Goal: Task Accomplishment & Management: Manage account settings

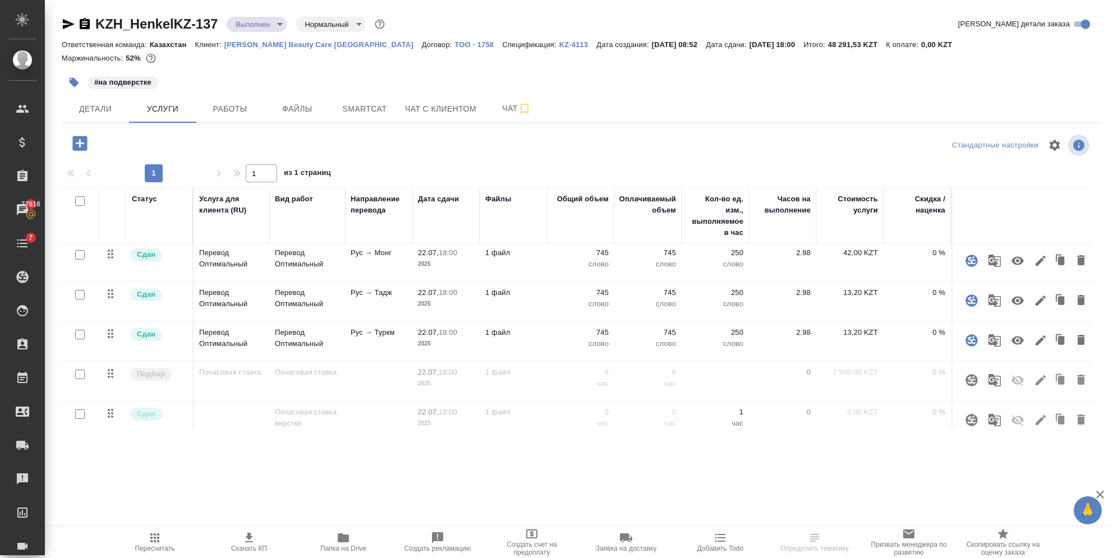
scroll to position [147, 0]
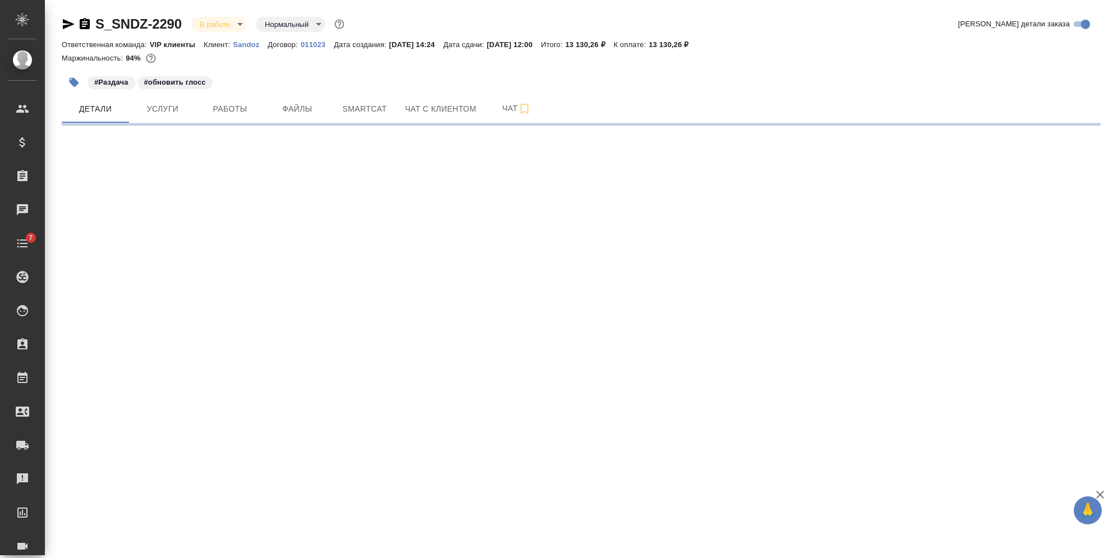
select select "RU"
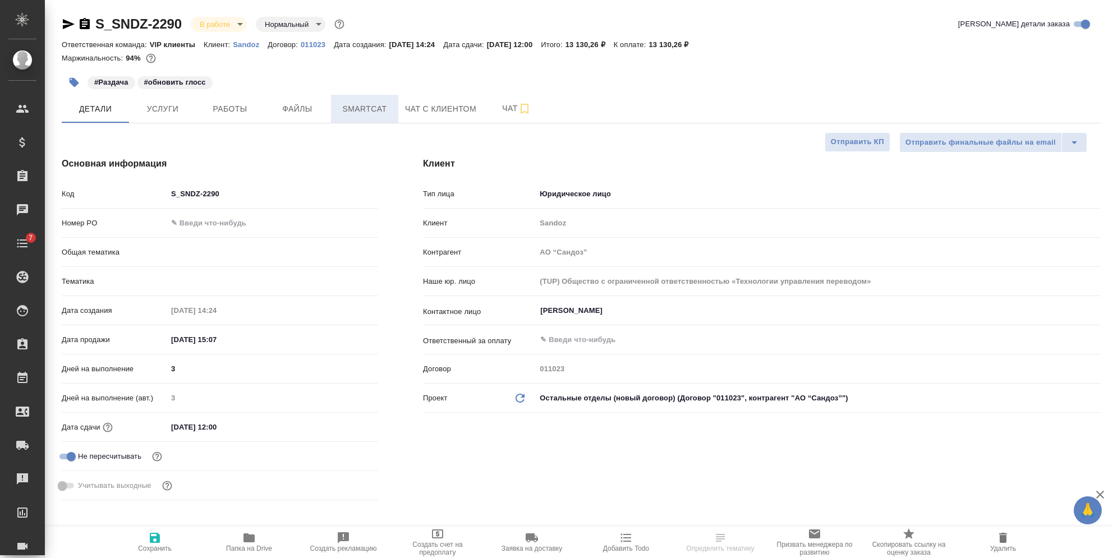
type textarea "x"
type input "VIP клиенты"
click at [349, 106] on span "Smartcat" at bounding box center [365, 109] width 54 height 14
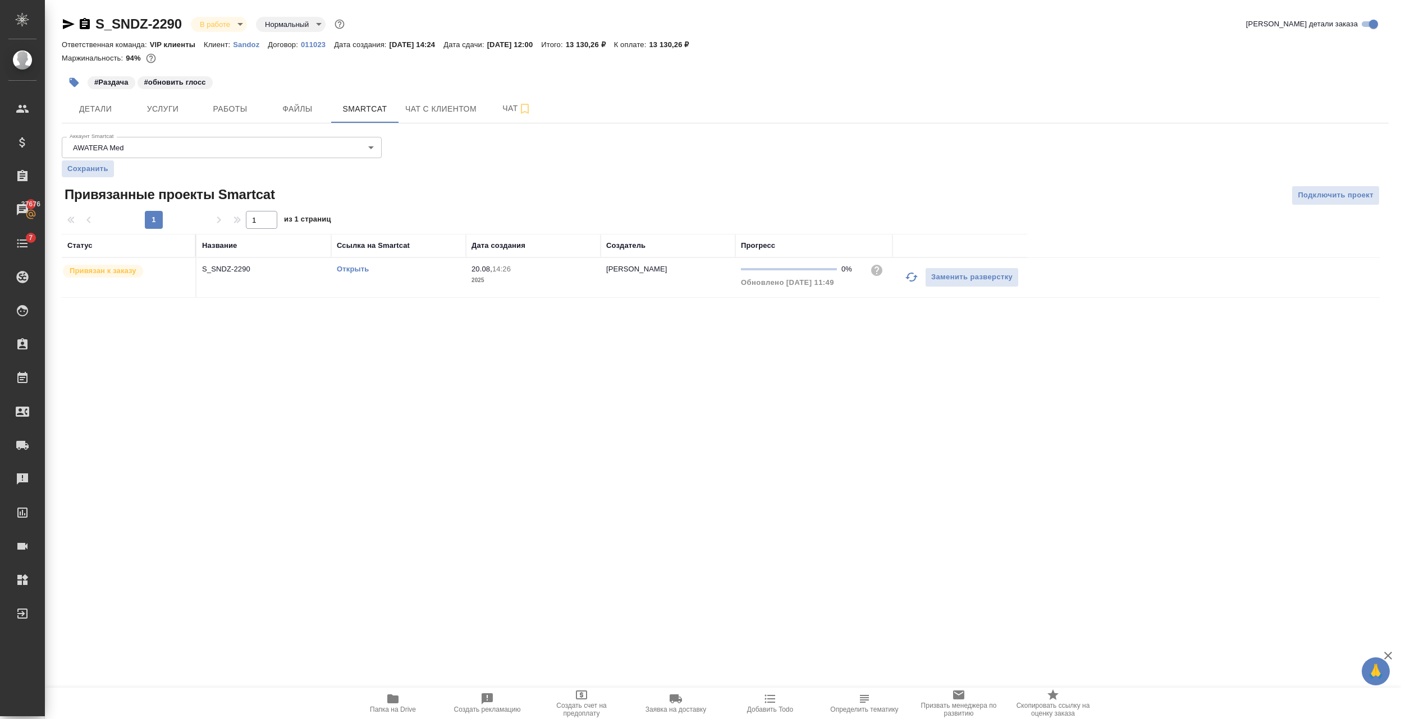
click at [246, 40] on p "Sandoz" at bounding box center [250, 44] width 35 height 8
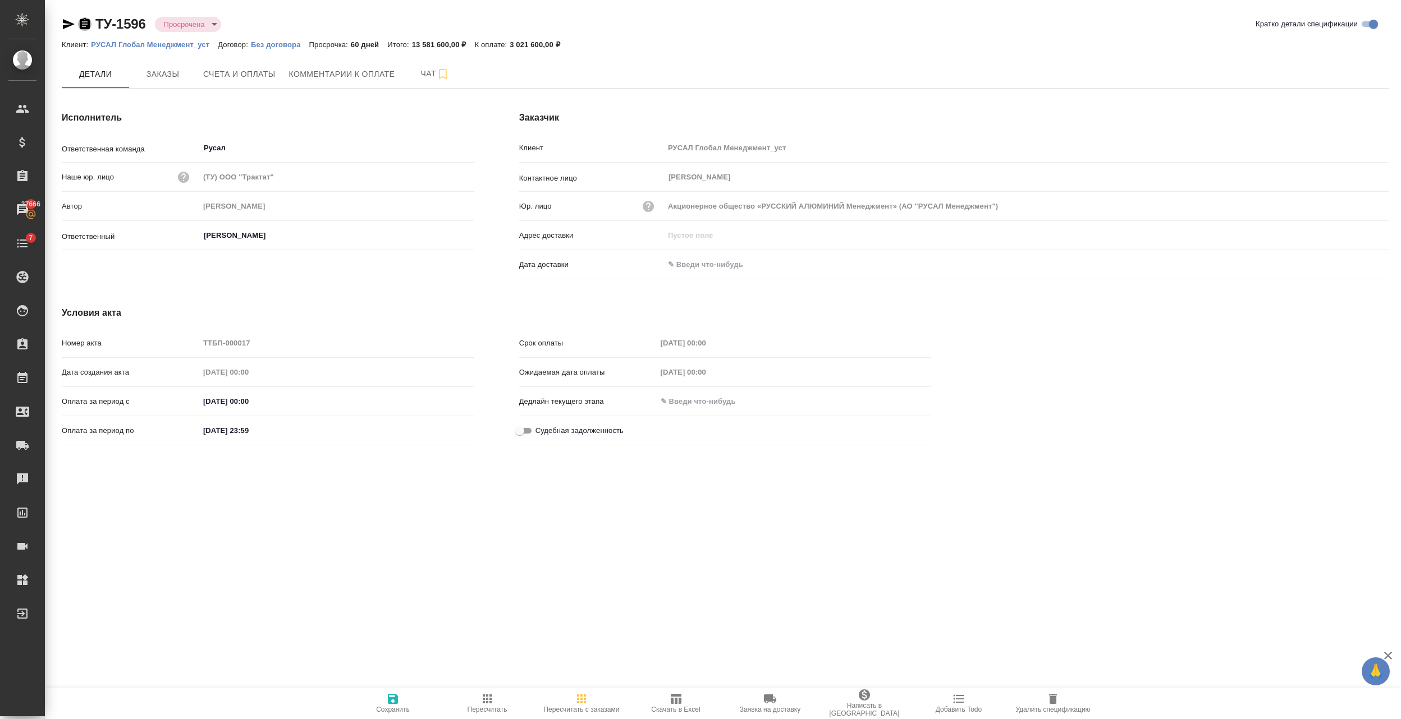
click at [89, 25] on icon "button" at bounding box center [85, 23] width 10 height 11
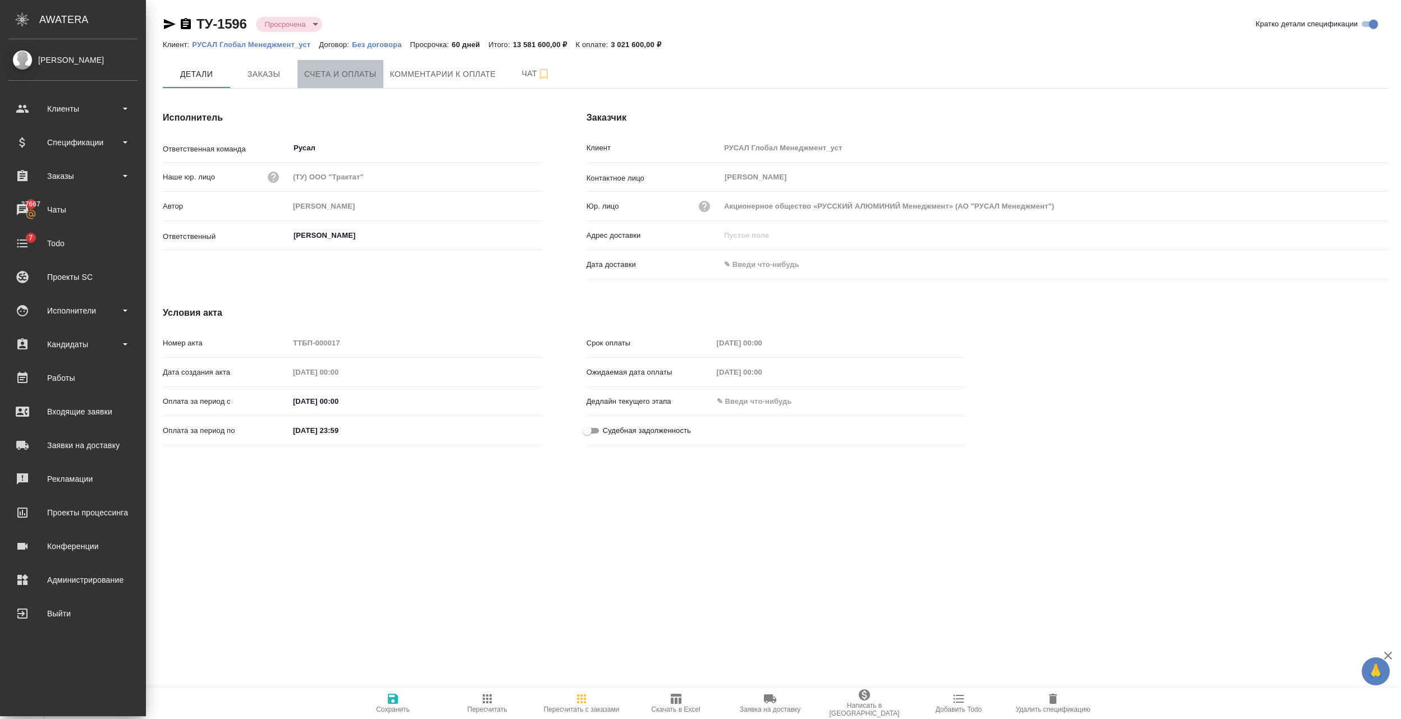
click at [333, 84] on button "Счета и оплаты" at bounding box center [340, 74] width 86 height 28
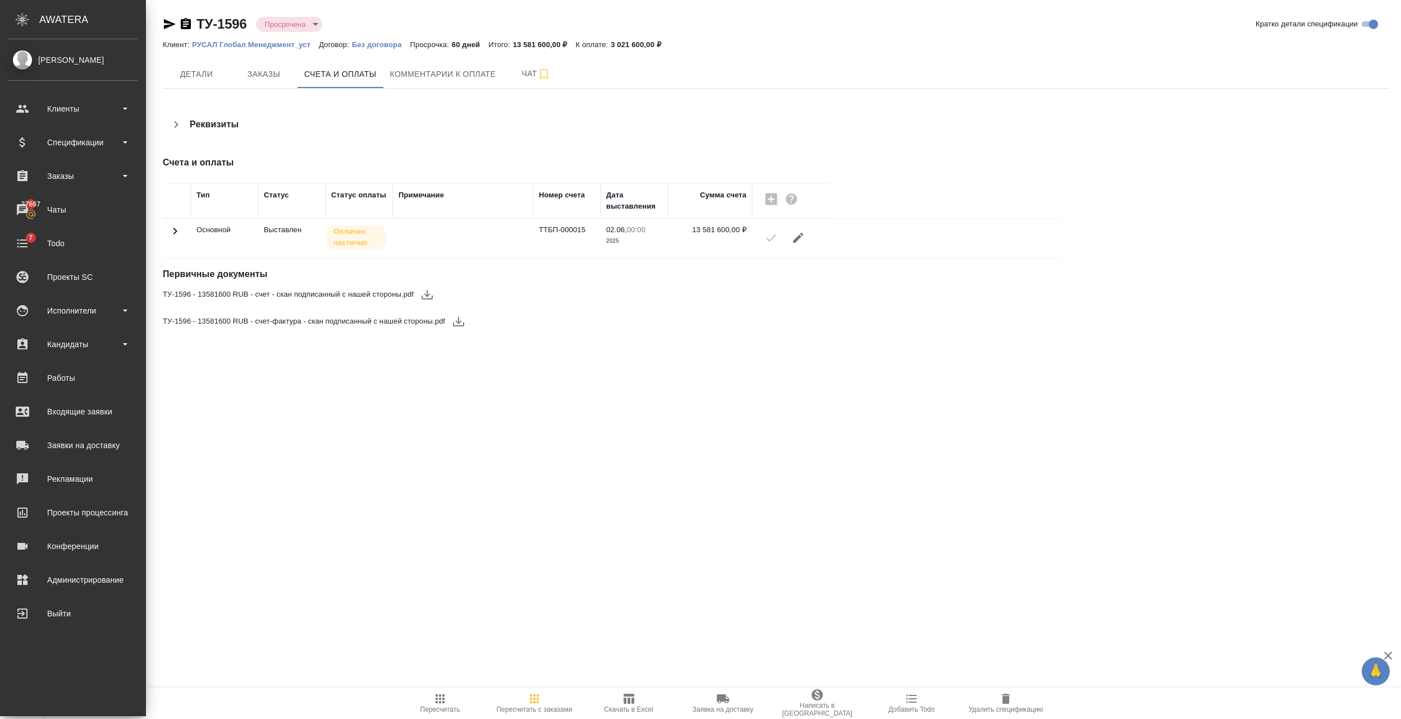
click at [174, 236] on icon at bounding box center [174, 230] width 13 height 13
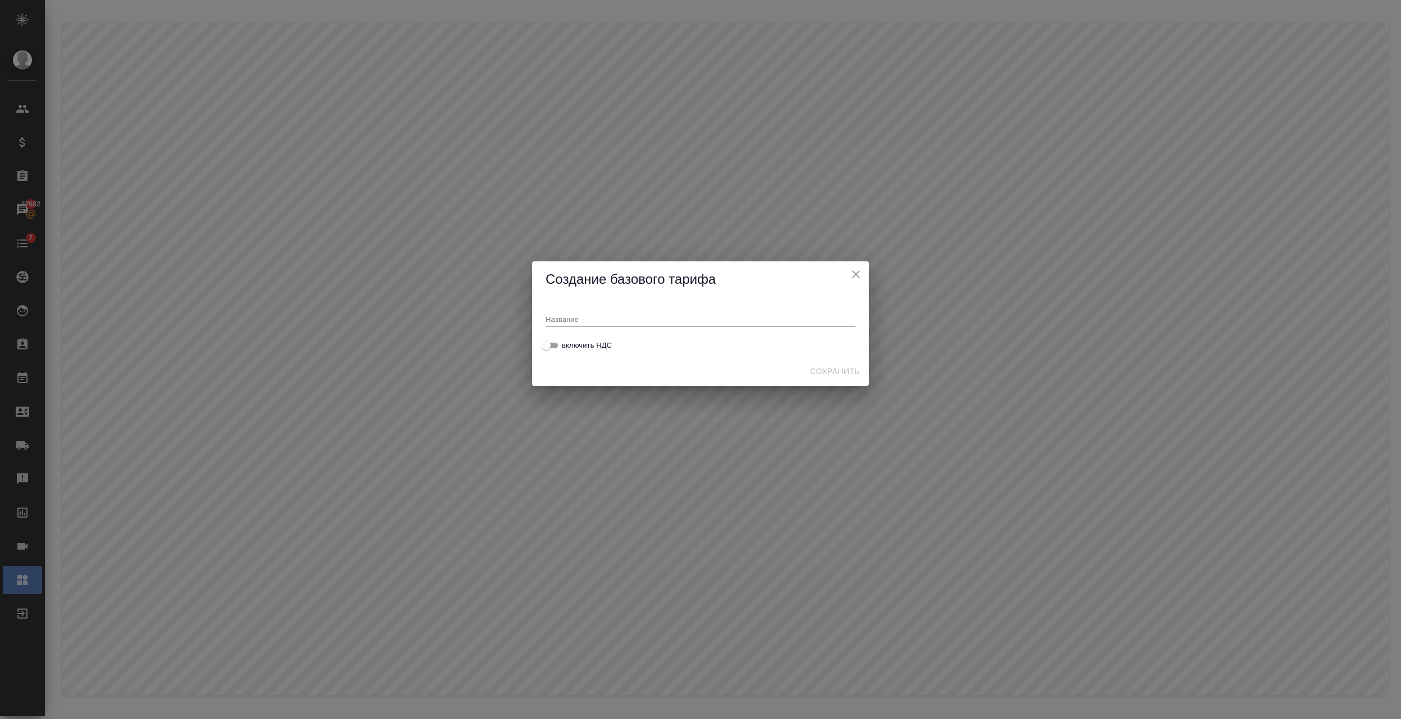
click at [605, 313] on input "text" at bounding box center [701, 319] width 310 height 16
paste input "ТУ-1596"
type input "ТУ-1596"
drag, startPoint x: 596, startPoint y: 319, endPoint x: 501, endPoint y: 314, distance: 95.0
click at [501, 314] on div "Создание базового тарифа Название ТУ-1596 включить НДС Сохранить" at bounding box center [700, 324] width 1401 height 648
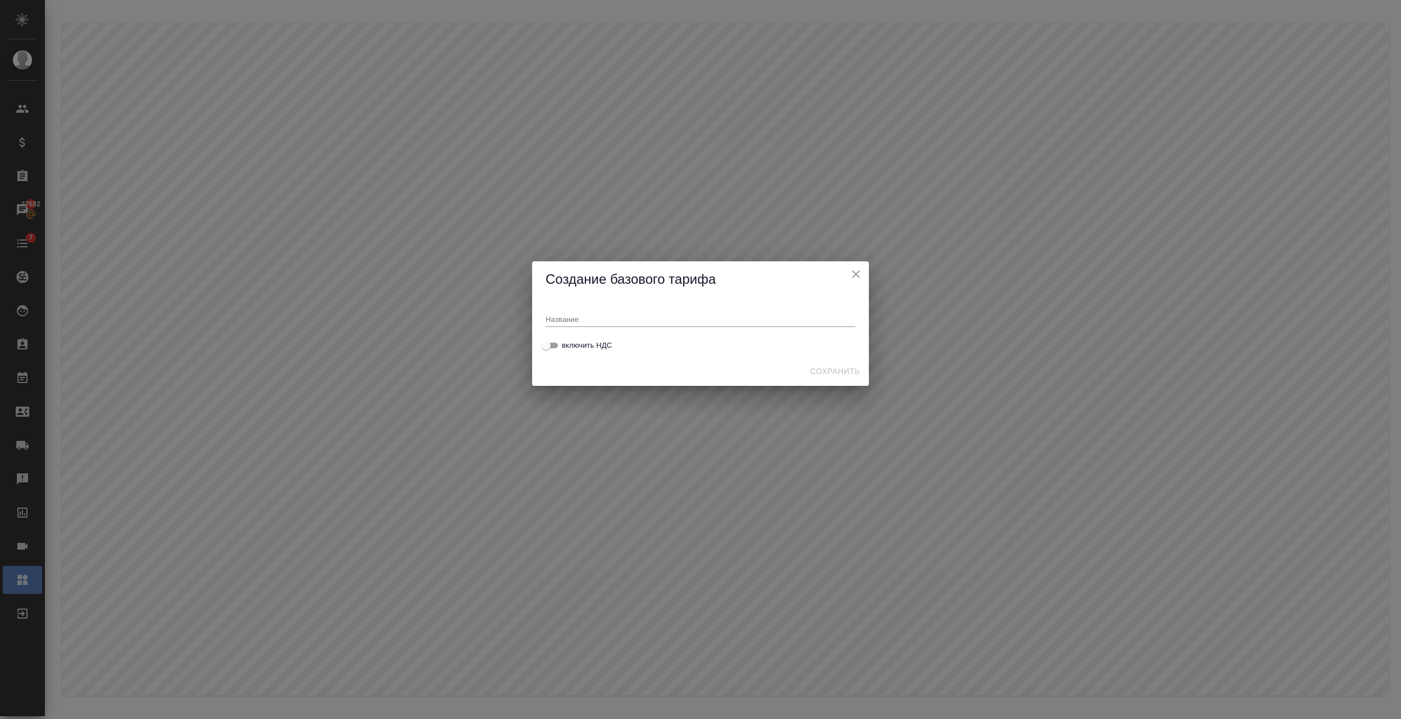
click at [559, 320] on input "text" at bounding box center [701, 319] width 310 height 16
paste input "Монблан_2025_с УПД"
type input "Монблан_2025_с УПД"
click at [829, 372] on span "Сохранить" at bounding box center [835, 372] width 50 height 14
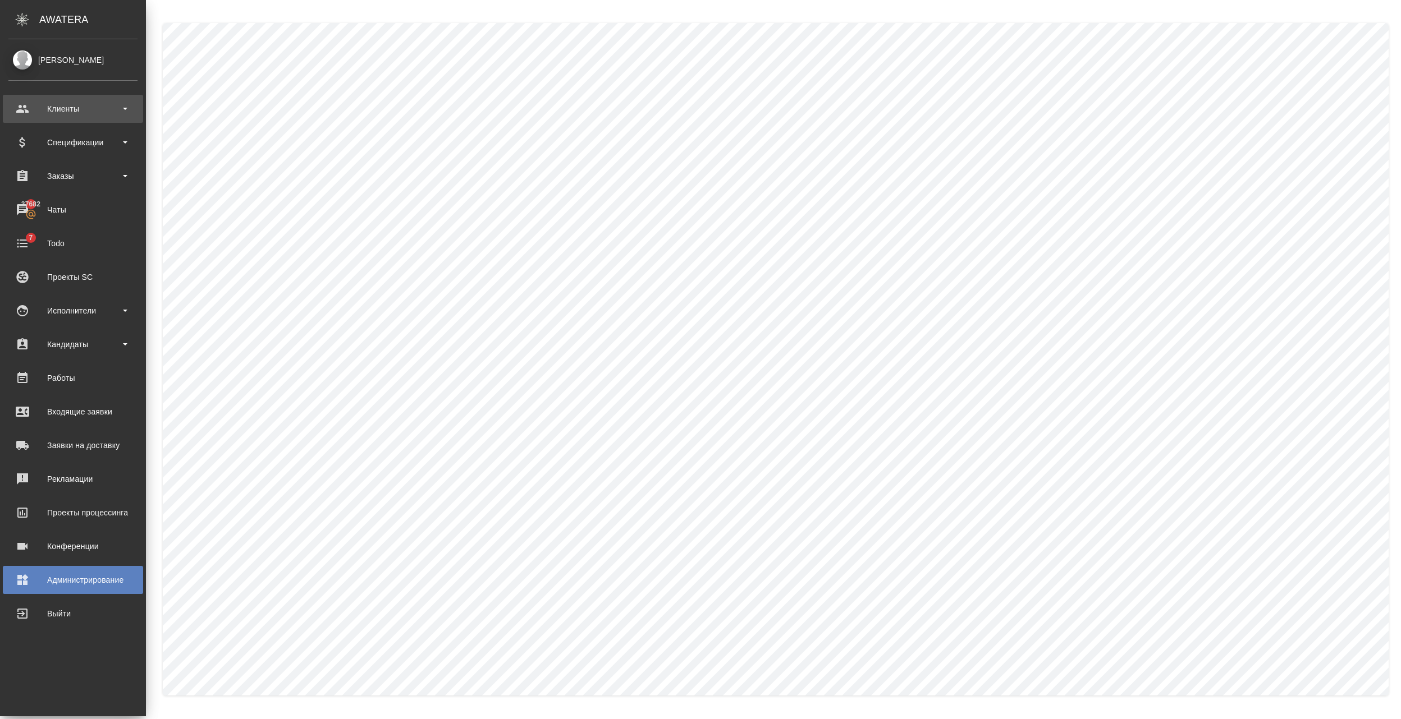
click at [24, 104] on div "Клиенты" at bounding box center [72, 108] width 129 height 17
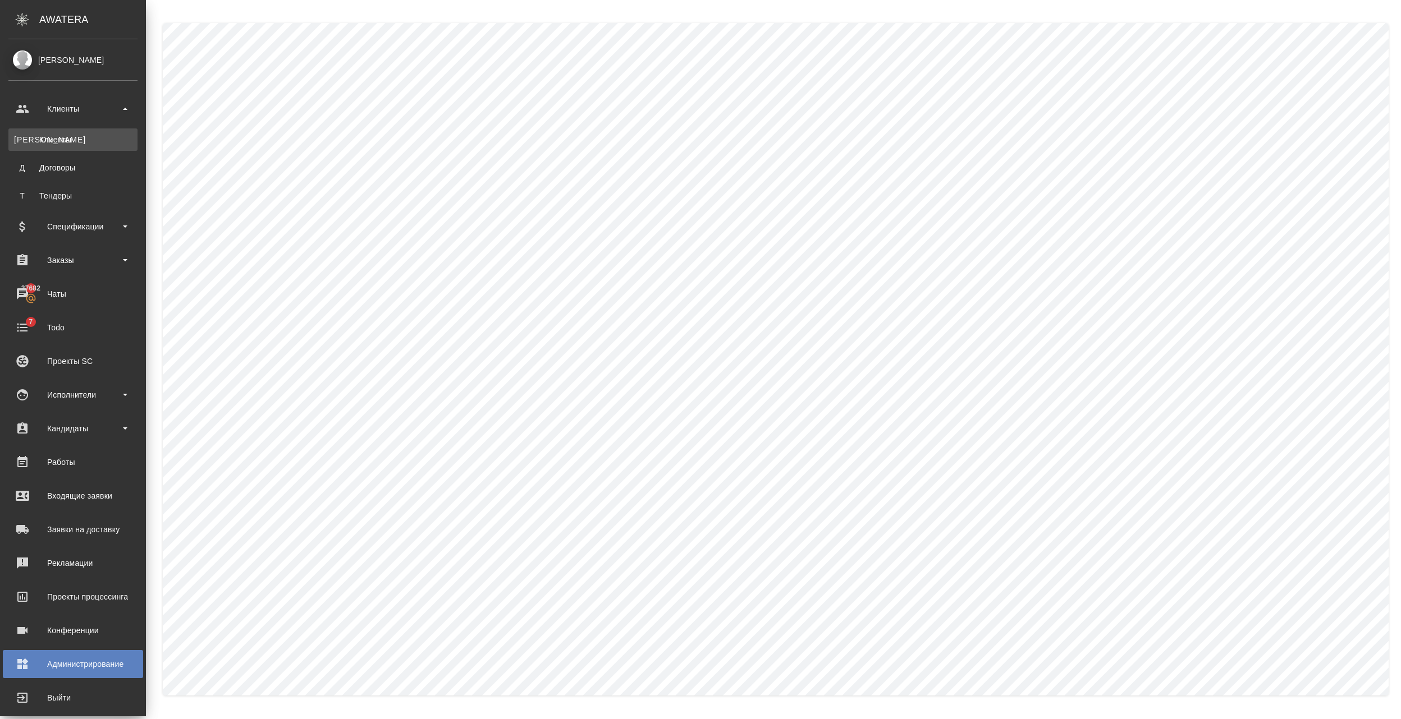
click at [43, 135] on div "Клиенты" at bounding box center [73, 139] width 118 height 11
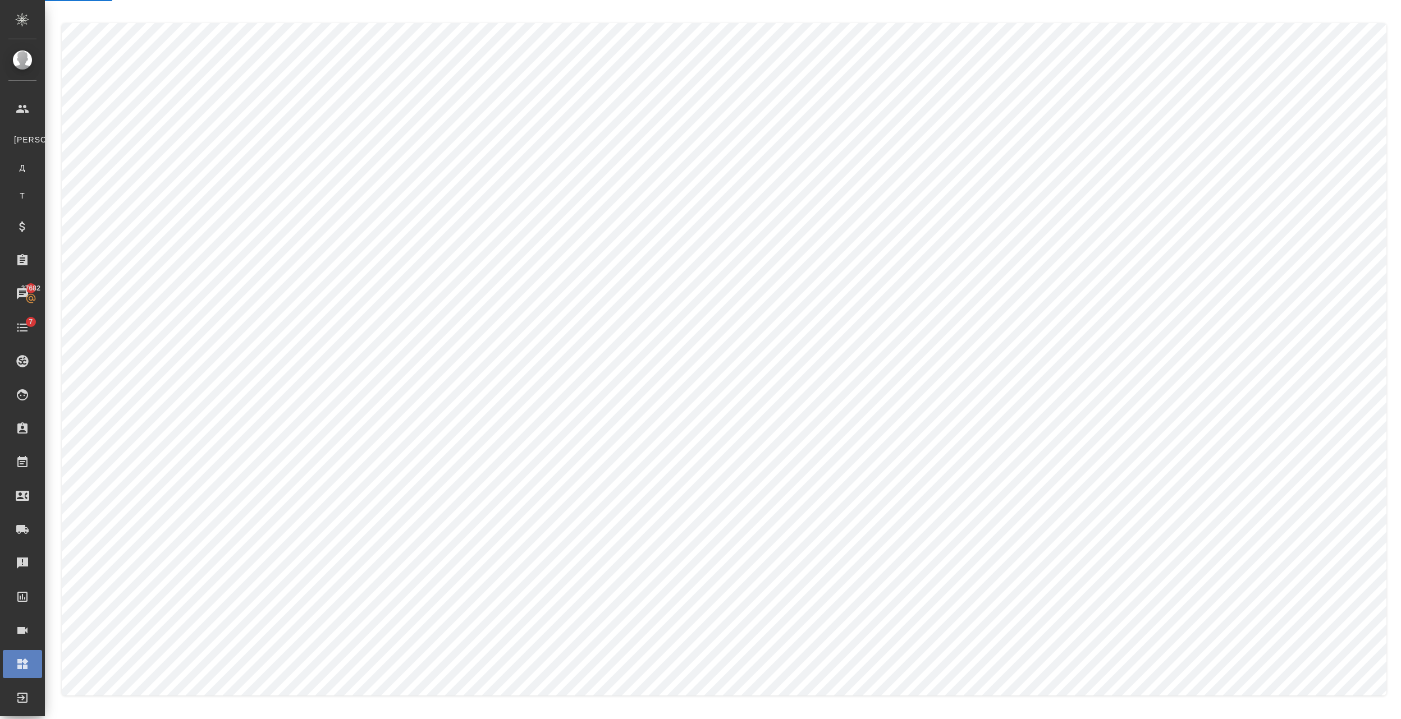
select select "RU"
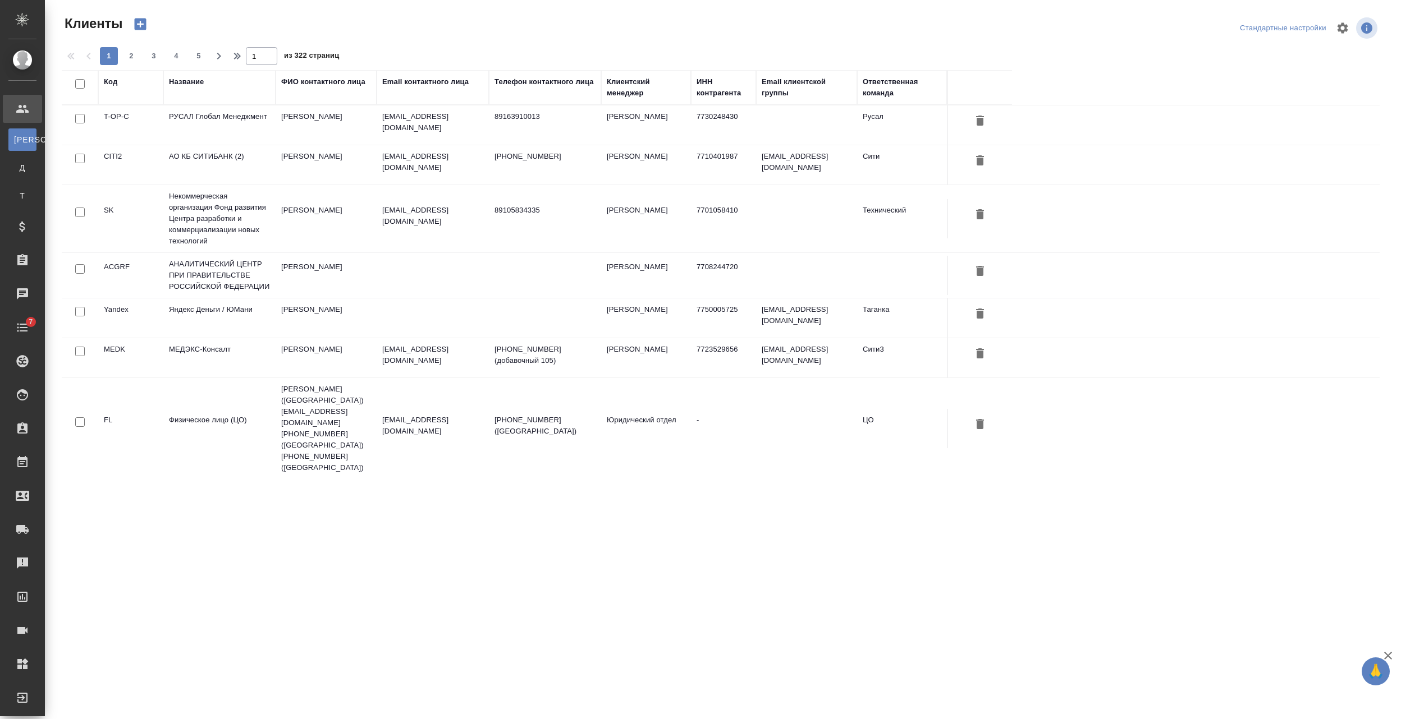
click at [184, 82] on div "Название" at bounding box center [186, 81] width 35 height 11
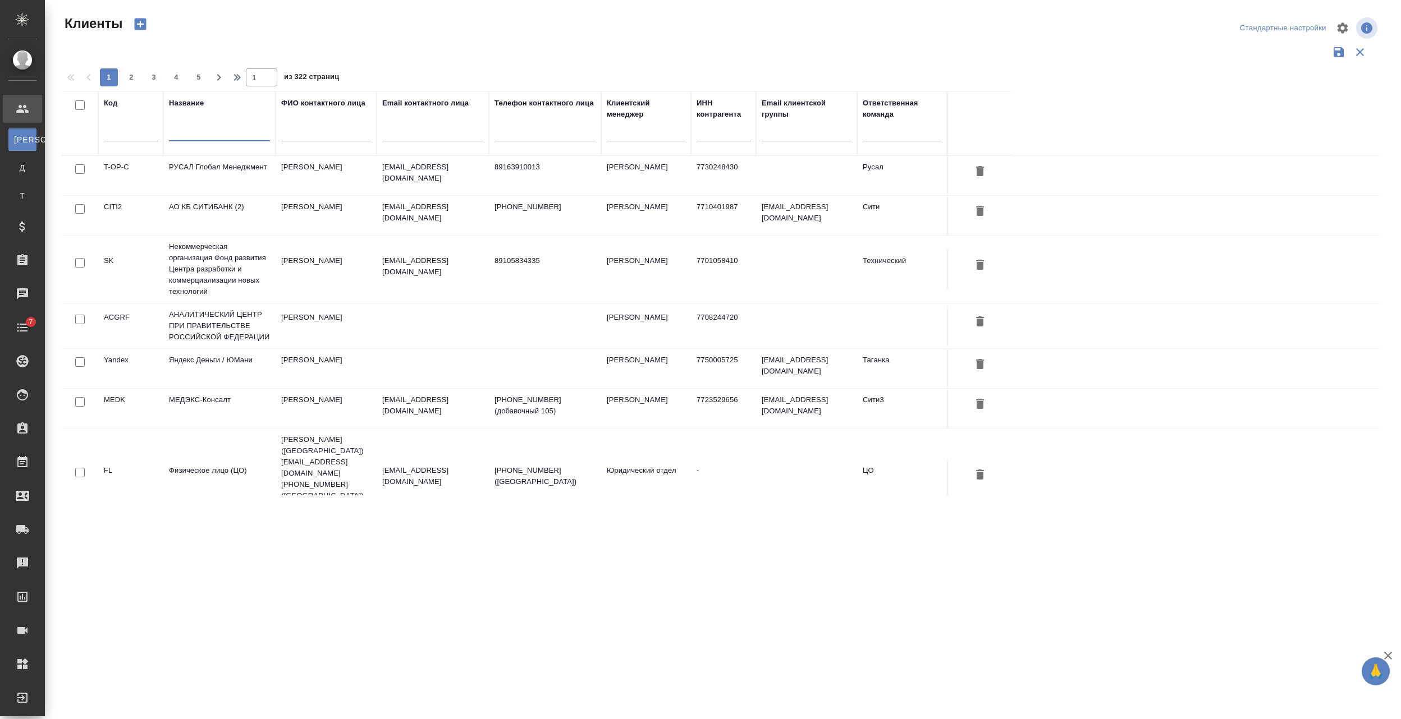
click at [224, 140] on input "text" at bounding box center [219, 134] width 101 height 14
type input "е"
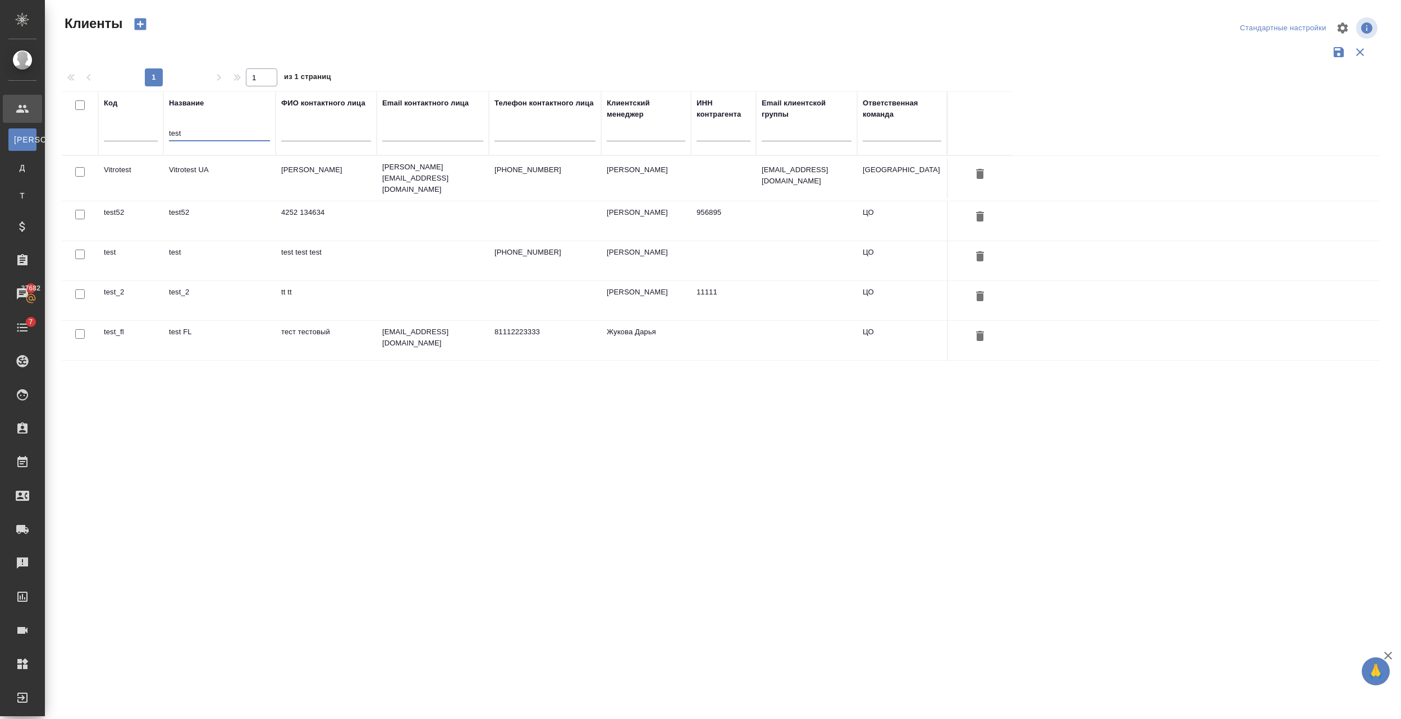
type input "test"
click at [228, 198] on td "test52" at bounding box center [219, 178] width 112 height 39
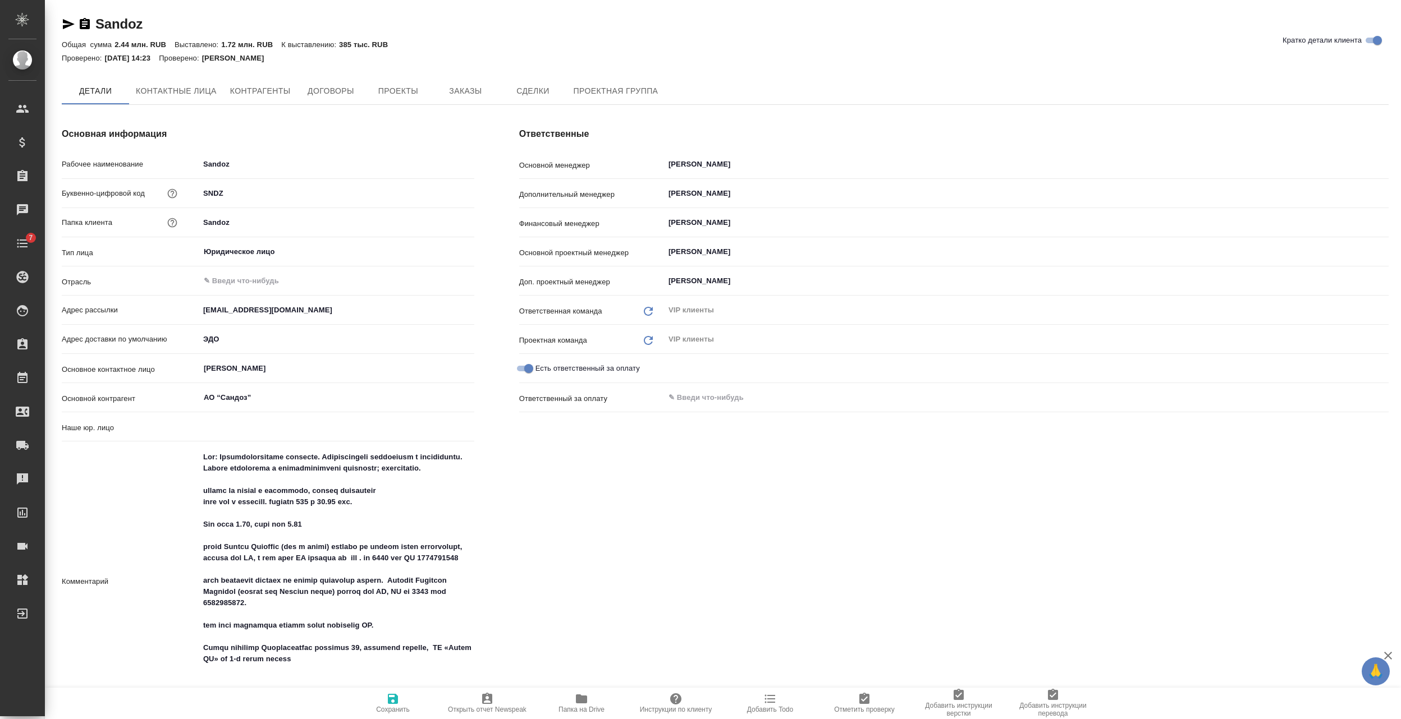
click at [349, 84] on span "Договоры" at bounding box center [331, 91] width 54 height 14
type input "(TUP) Общество с ограниченной ответственностью «Технологии управления переводом»"
type textarea "x"
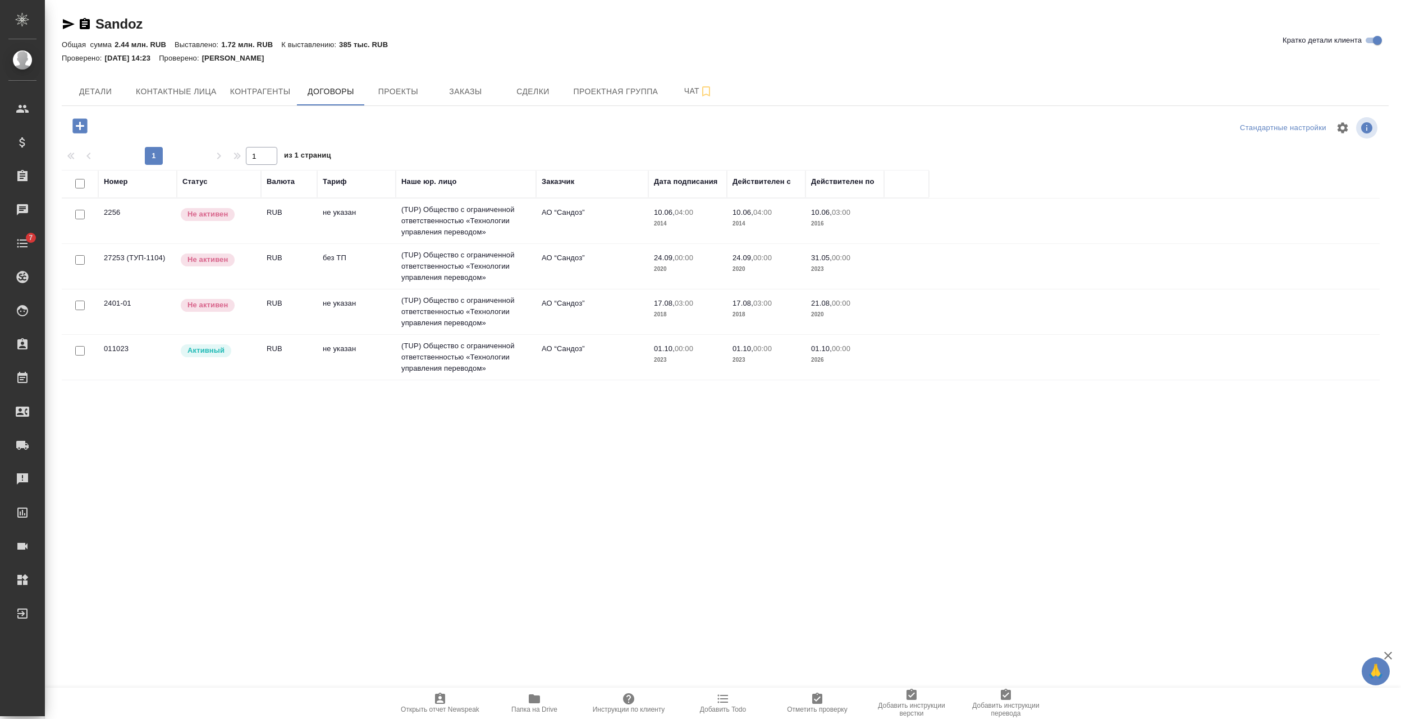
click at [364, 241] on td "не указан" at bounding box center [356, 220] width 79 height 39
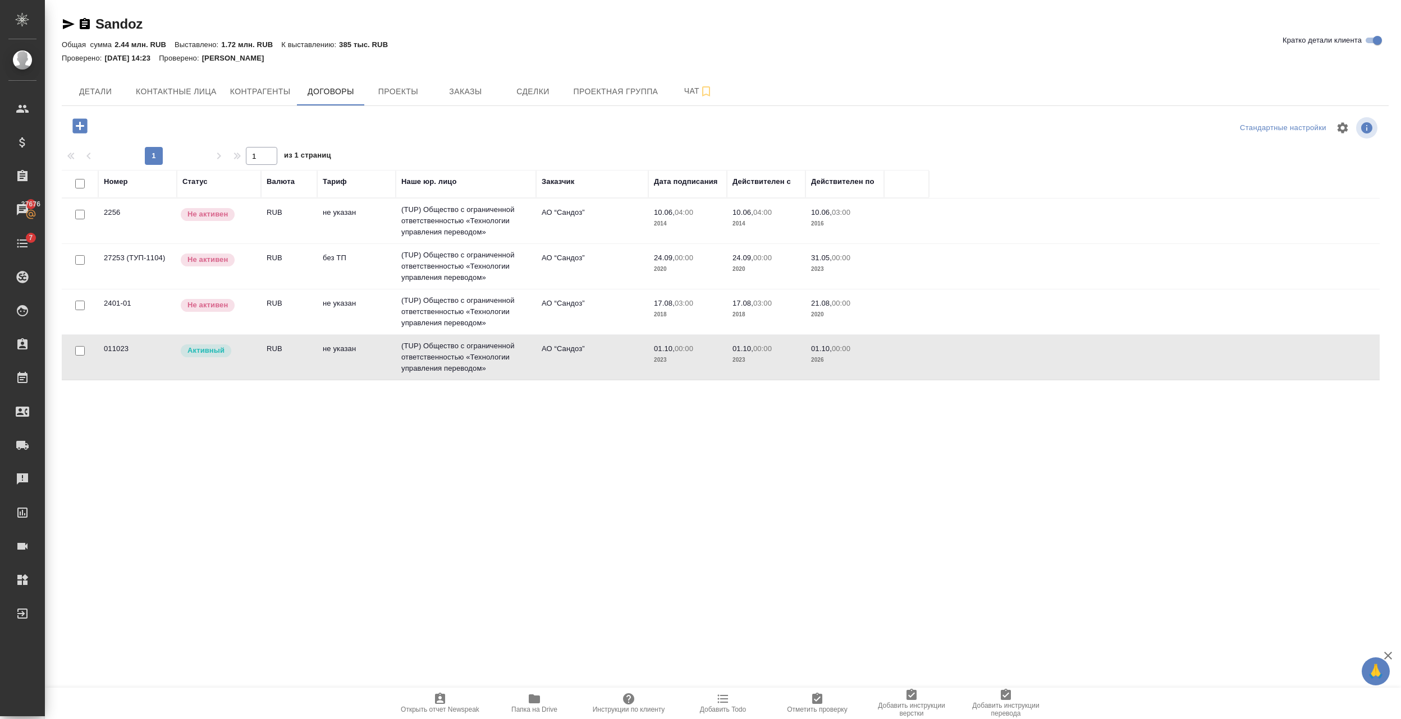
click at [364, 241] on td "не указан" at bounding box center [356, 220] width 79 height 39
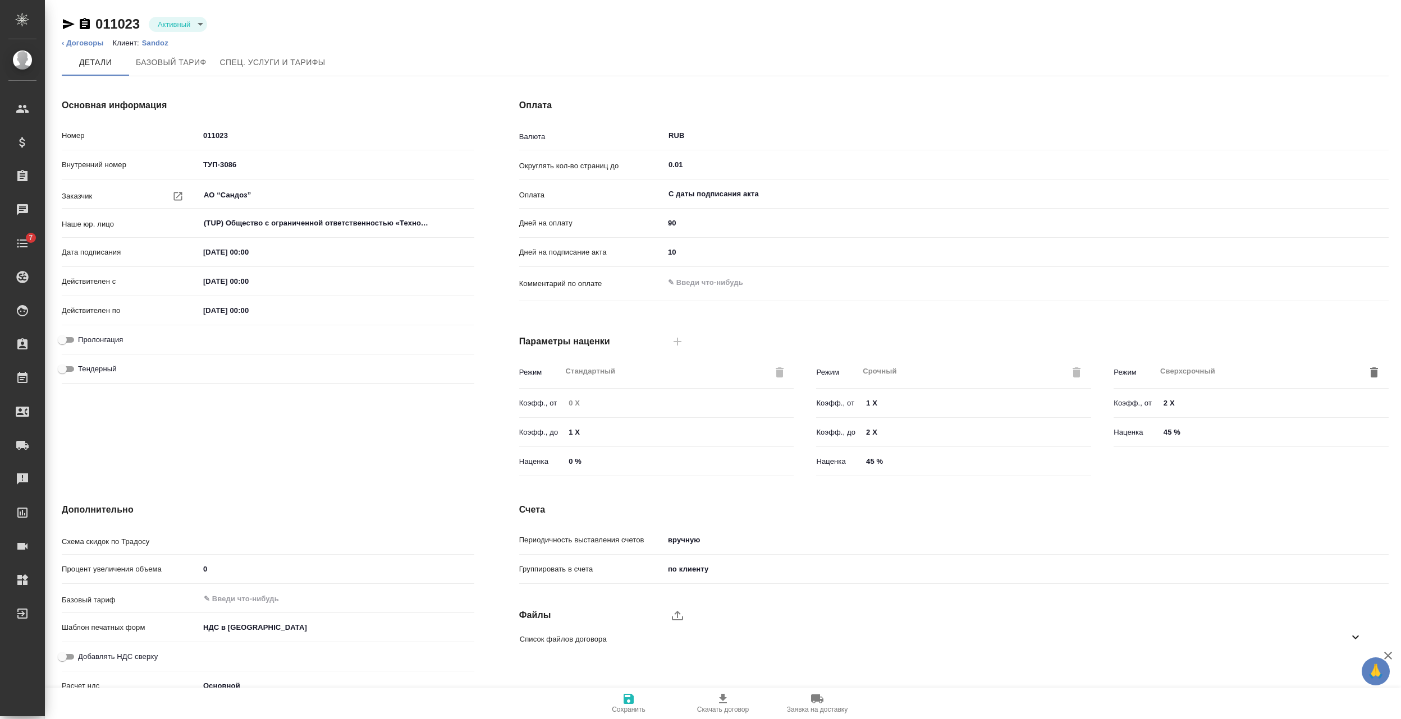
type input "Стандартный шаблон - [PHONE_NUMBER] - ВЫБЕРИ МЕНЯ!"
click at [90, 42] on link "‹ Договоры" at bounding box center [83, 43] width 42 height 8
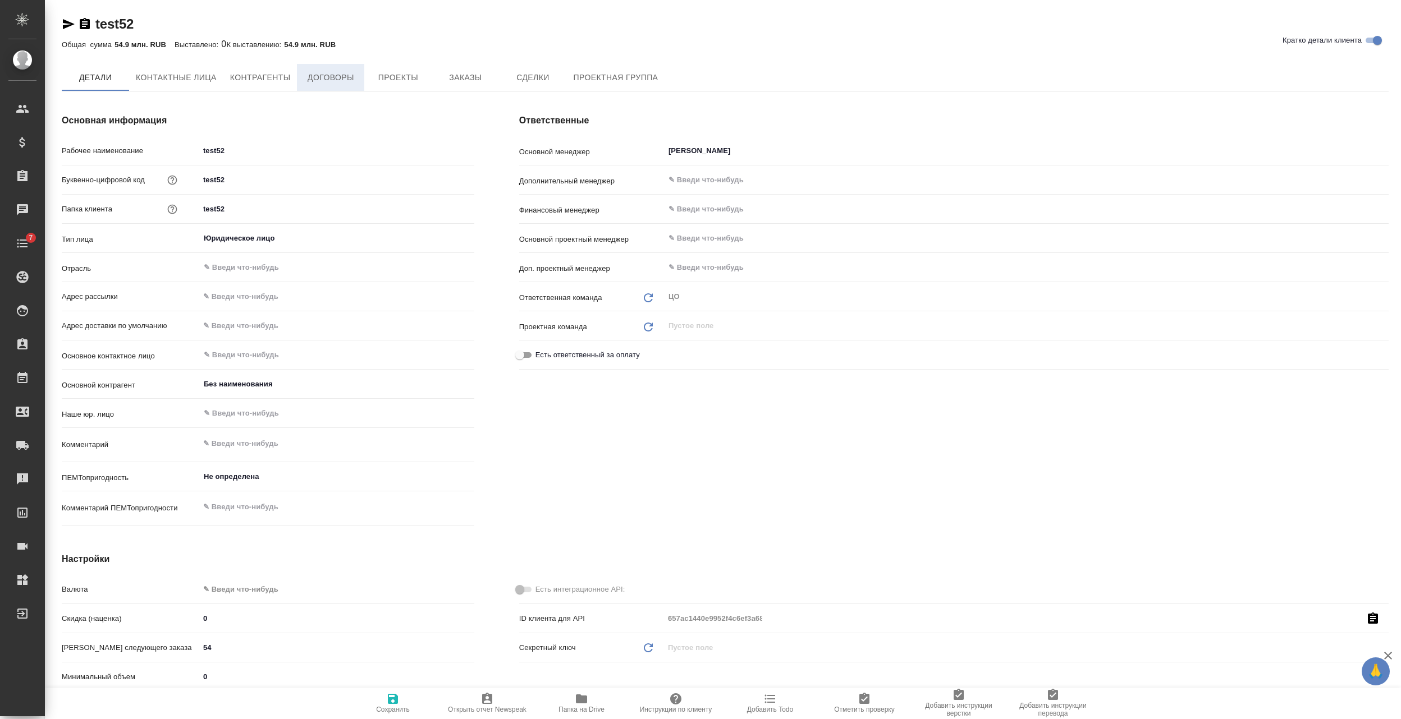
type textarea "x"
click at [349, 80] on span "Договоры" at bounding box center [331, 78] width 54 height 14
type textarea "x"
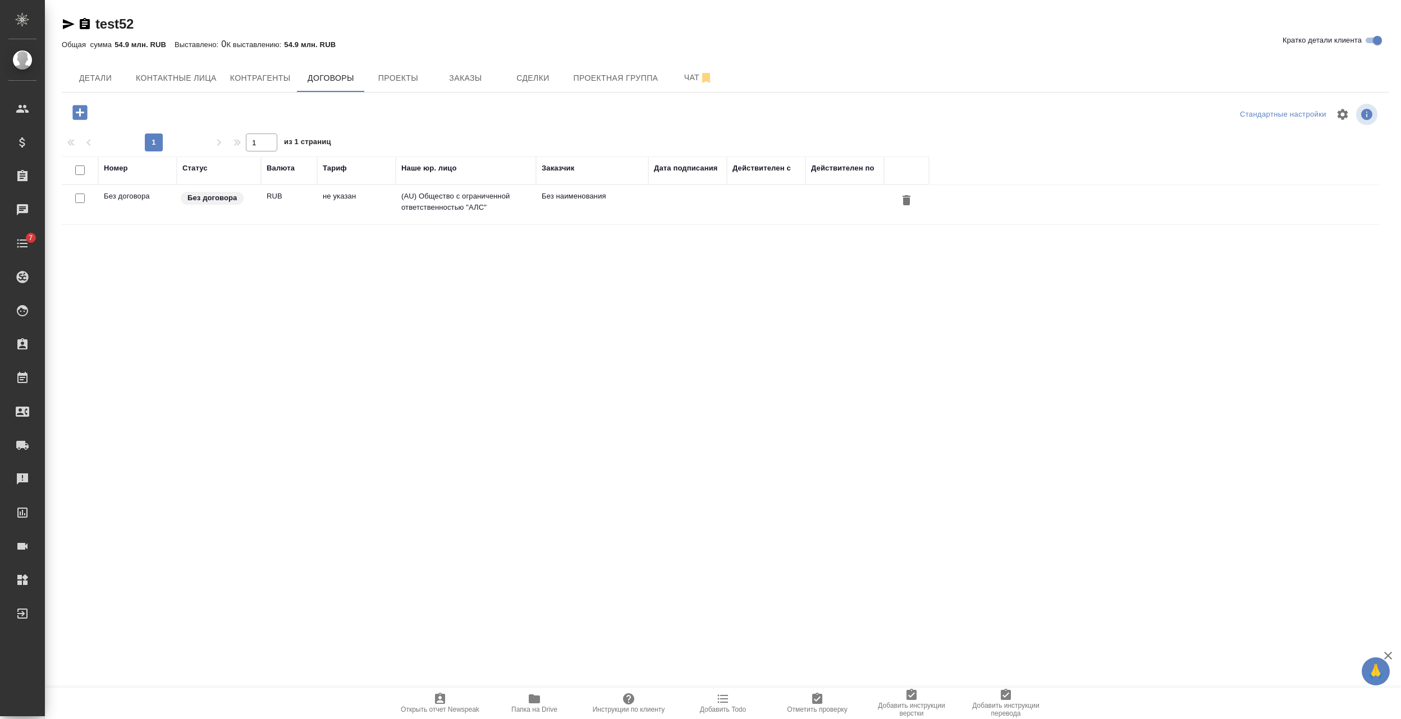
click at [140, 200] on td "Без договора" at bounding box center [137, 204] width 79 height 39
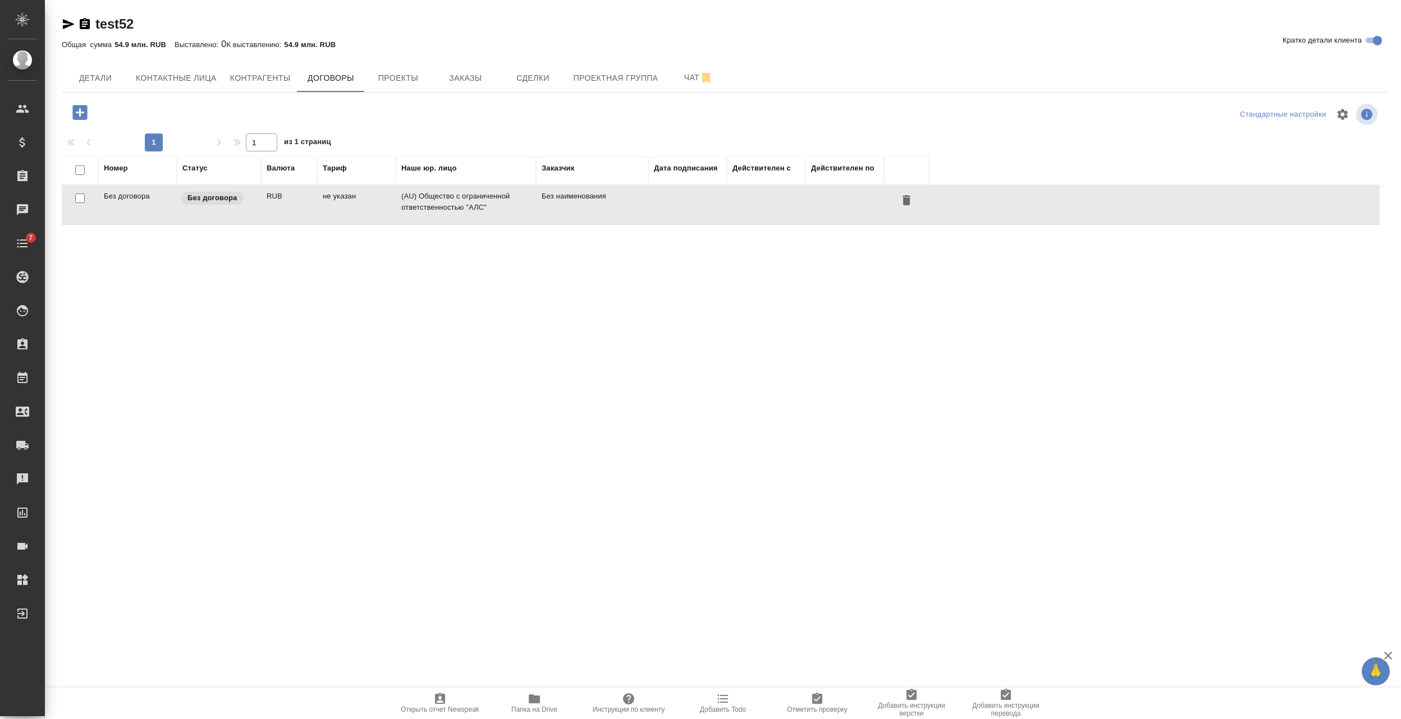
click at [140, 200] on td "Без договора" at bounding box center [137, 204] width 79 height 39
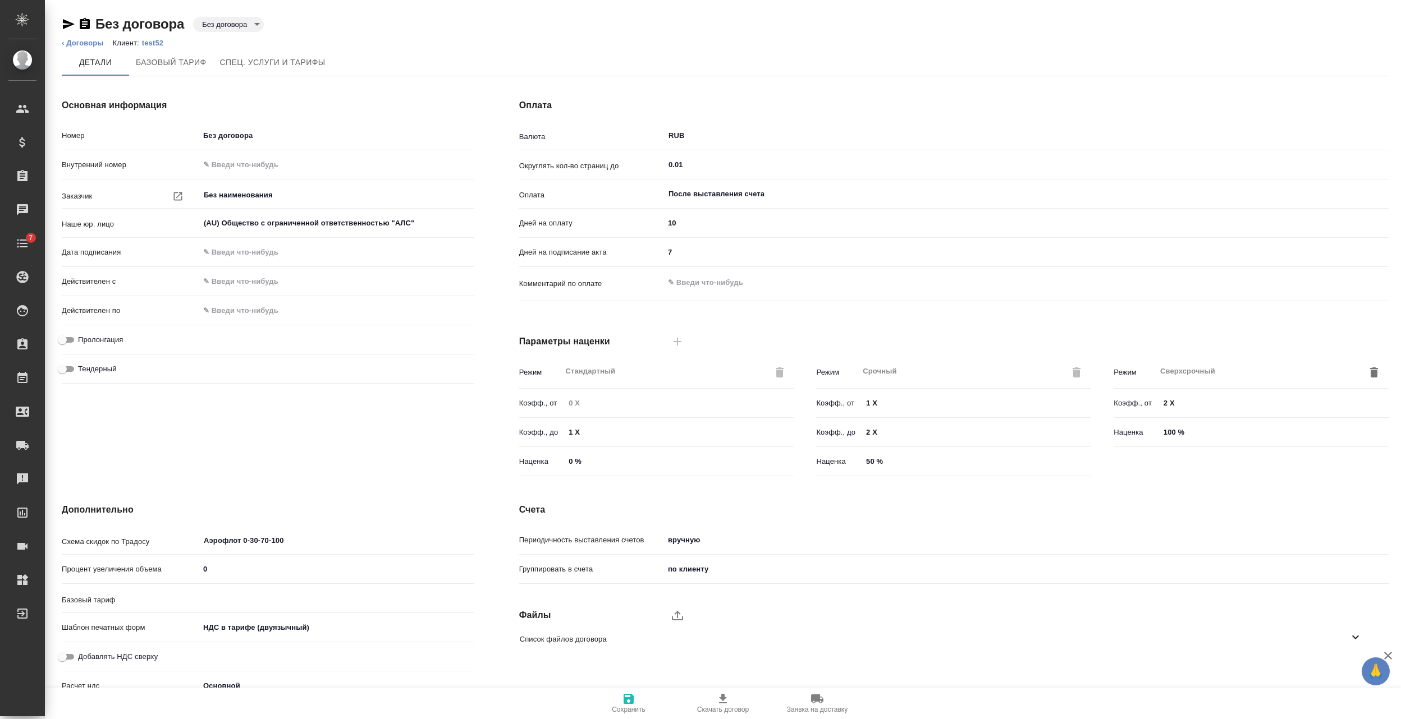
scroll to position [43, 0]
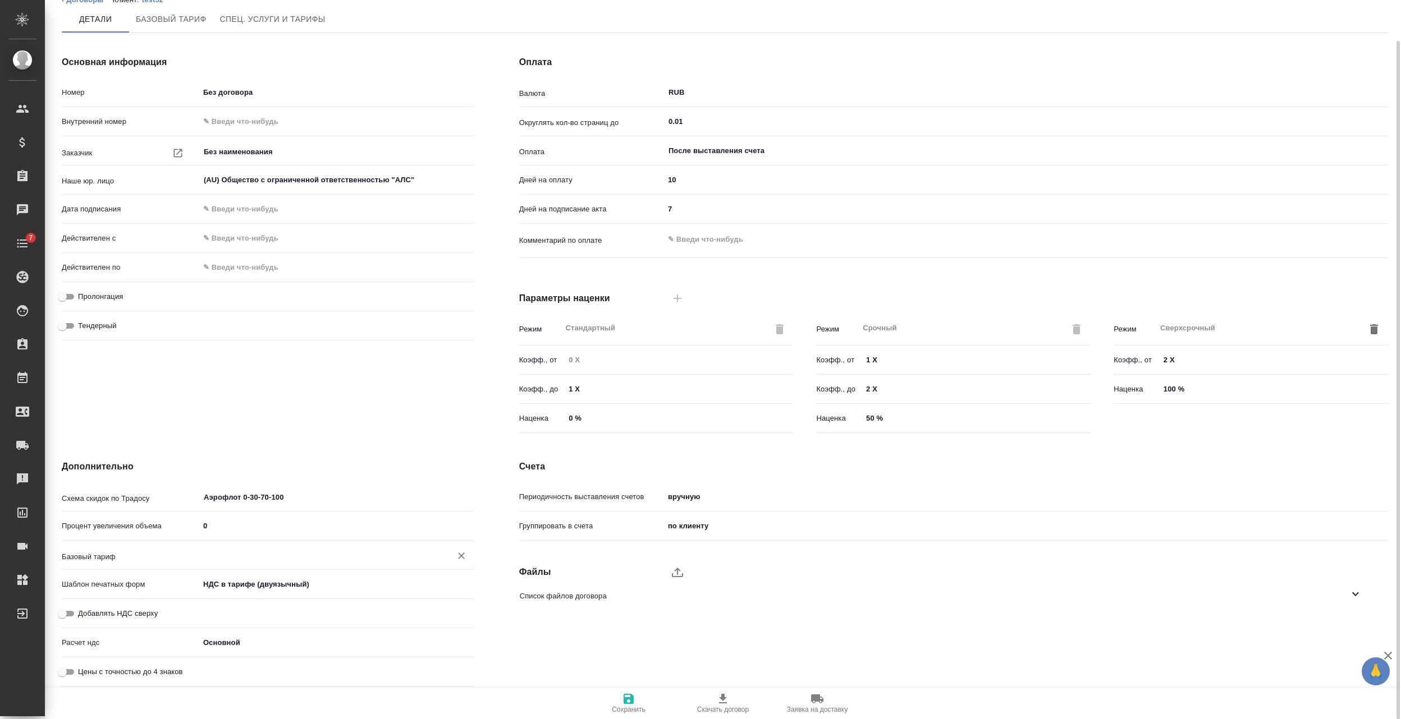
click at [219, 560] on input "text" at bounding box center [318, 555] width 231 height 13
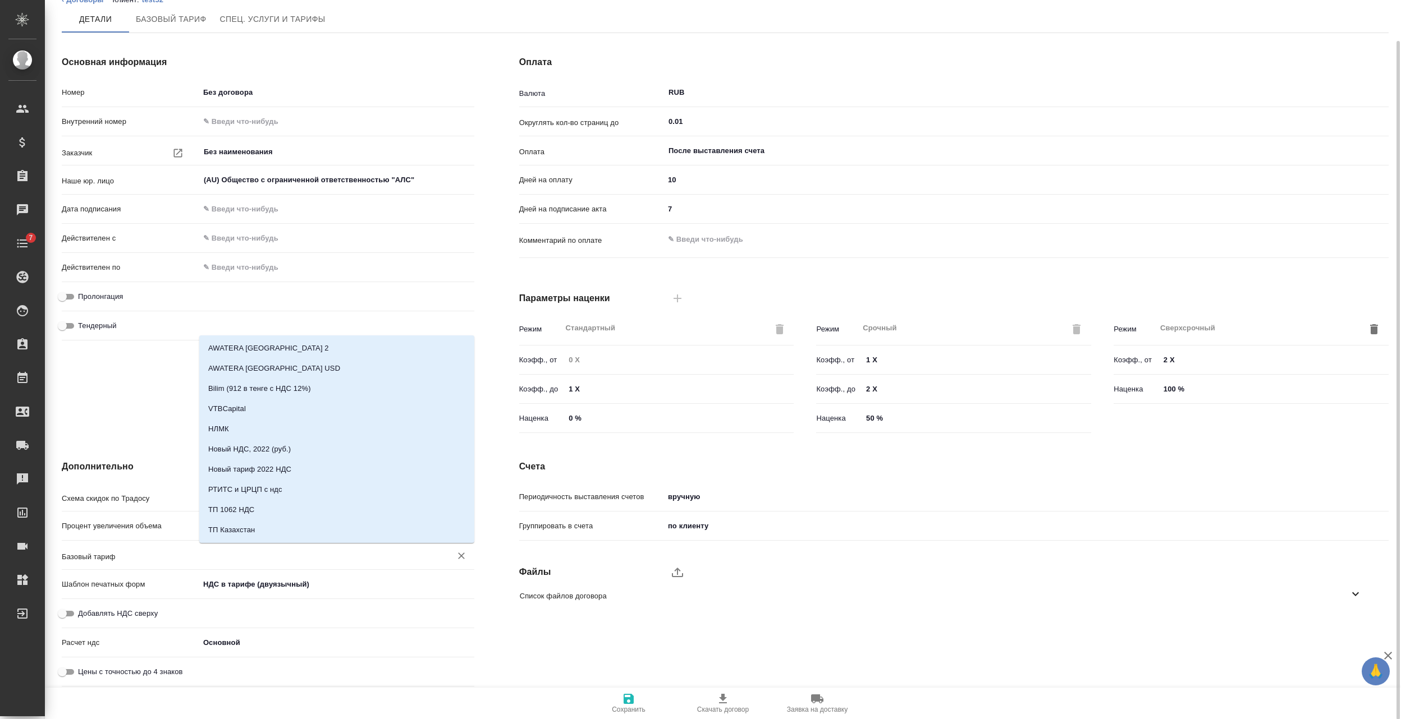
paste input "Монблан_2025_с УПД"
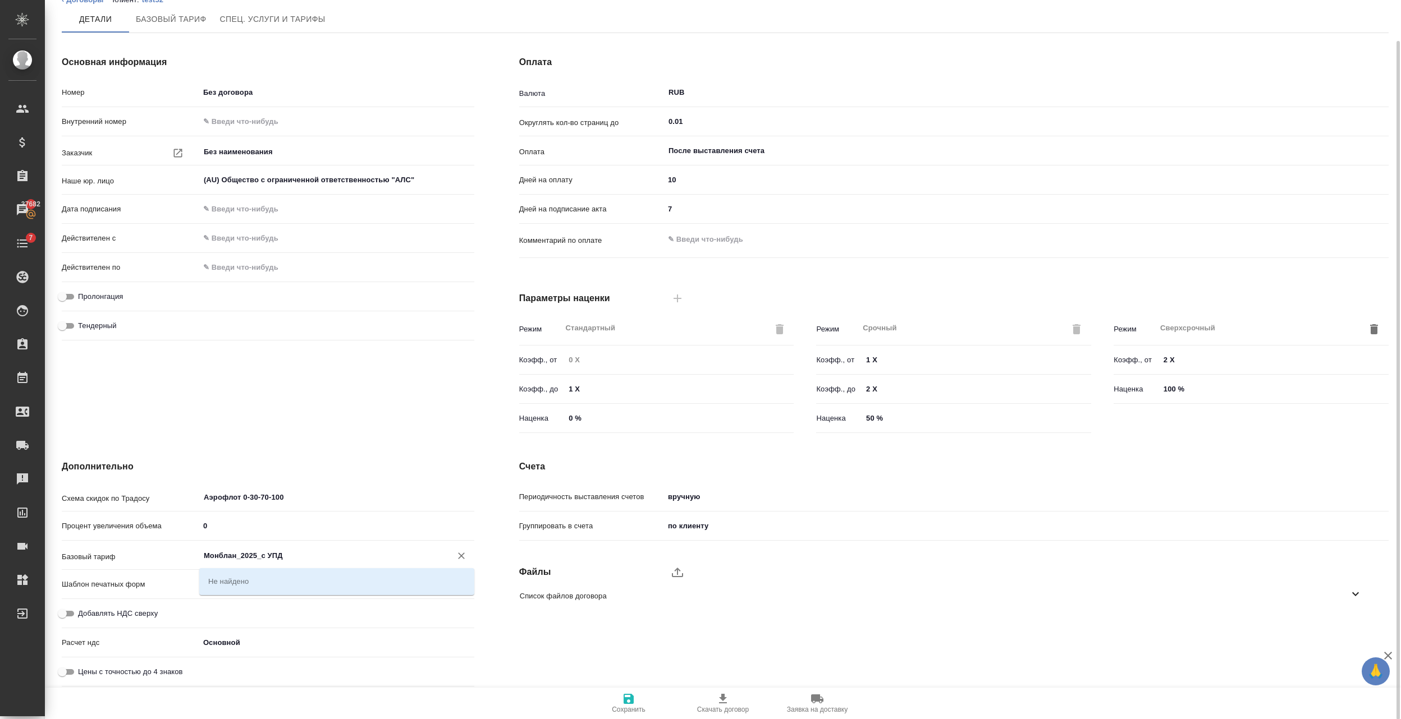
drag, startPoint x: 311, startPoint y: 553, endPoint x: 108, endPoint y: 551, distance: 202.6
click at [109, 552] on div "Базовый тариф Монблан_2025_с УПД ​" at bounding box center [268, 556] width 413 height 20
type input "\"
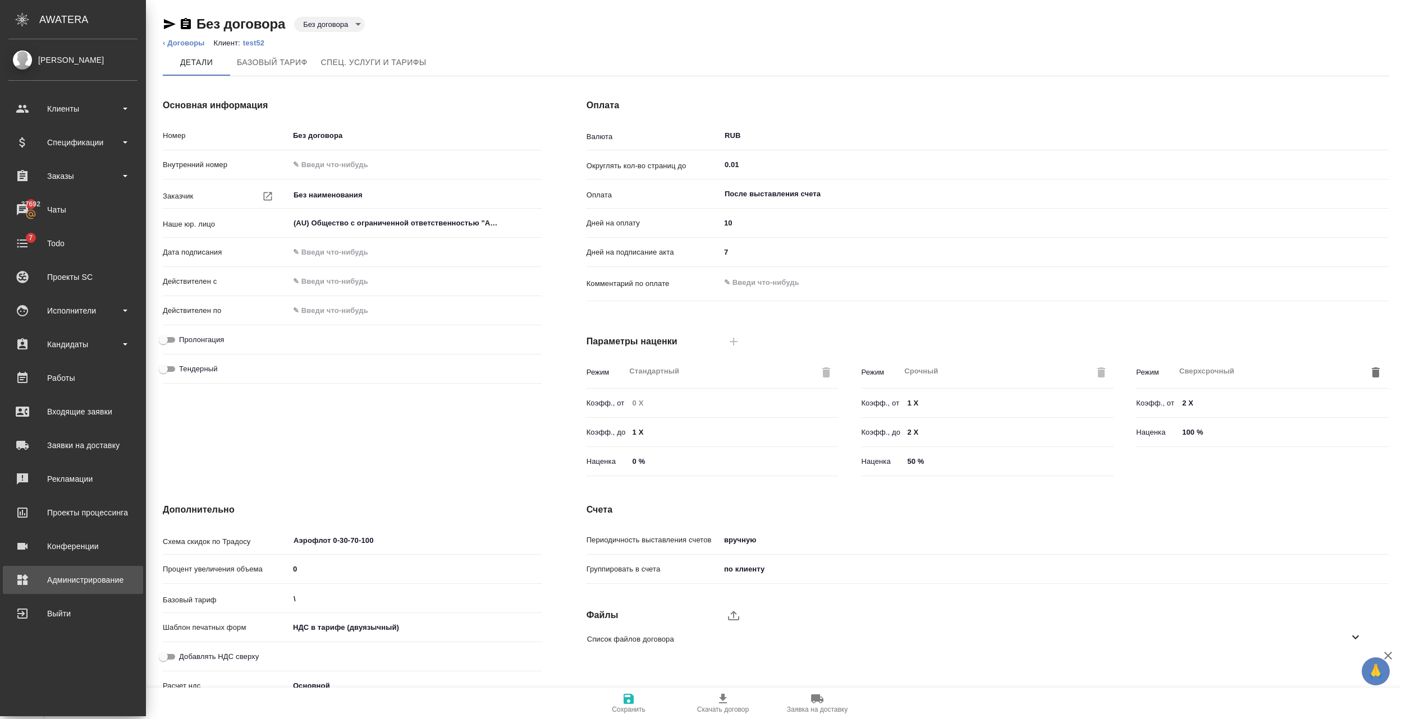
click at [38, 573] on div "Администрирование" at bounding box center [72, 580] width 129 height 17
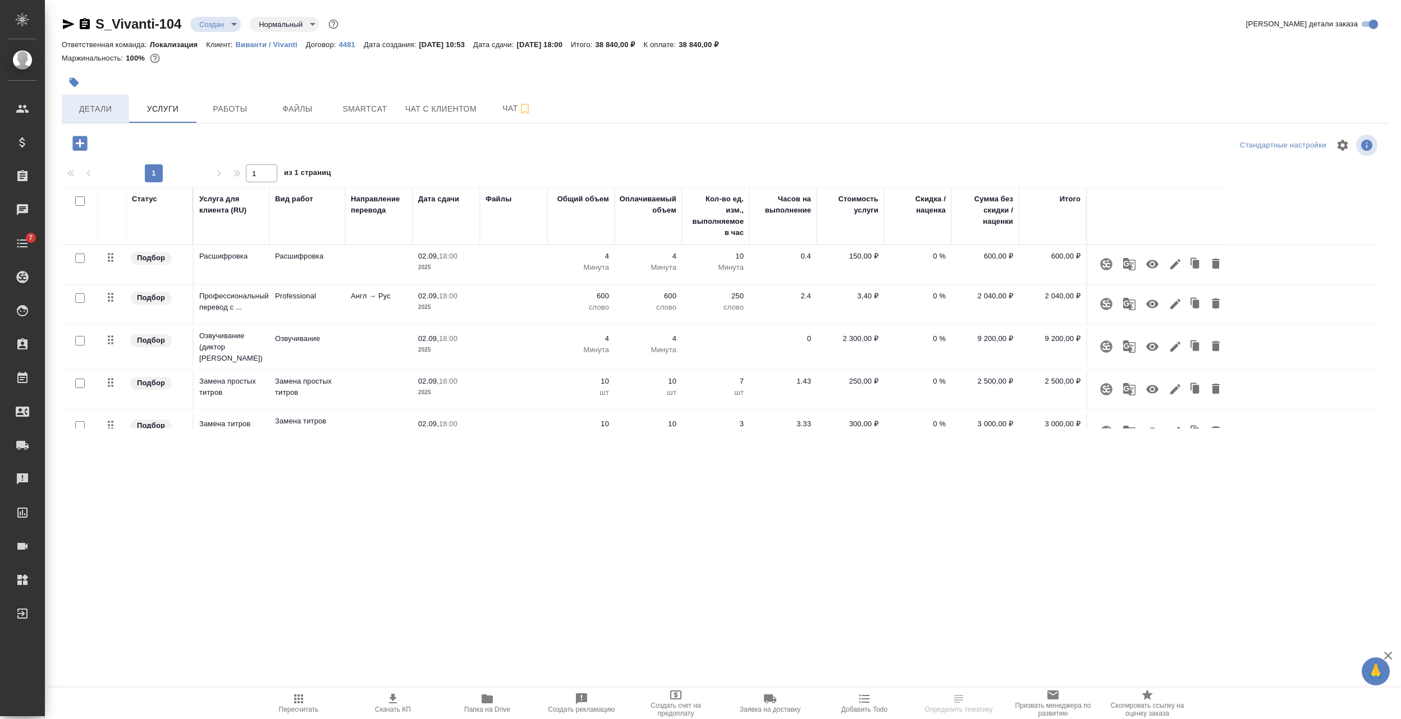
click at [99, 114] on span "Детали" at bounding box center [95, 109] width 54 height 14
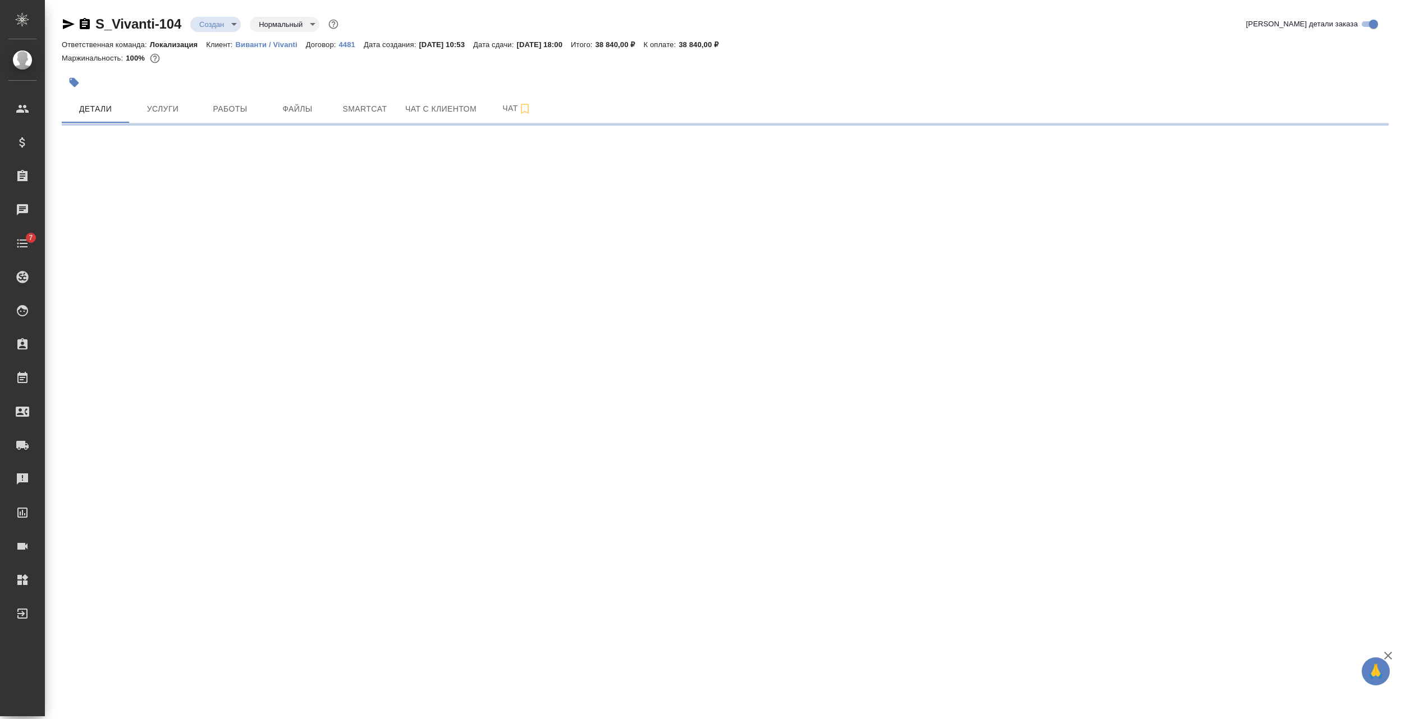
select select "RU"
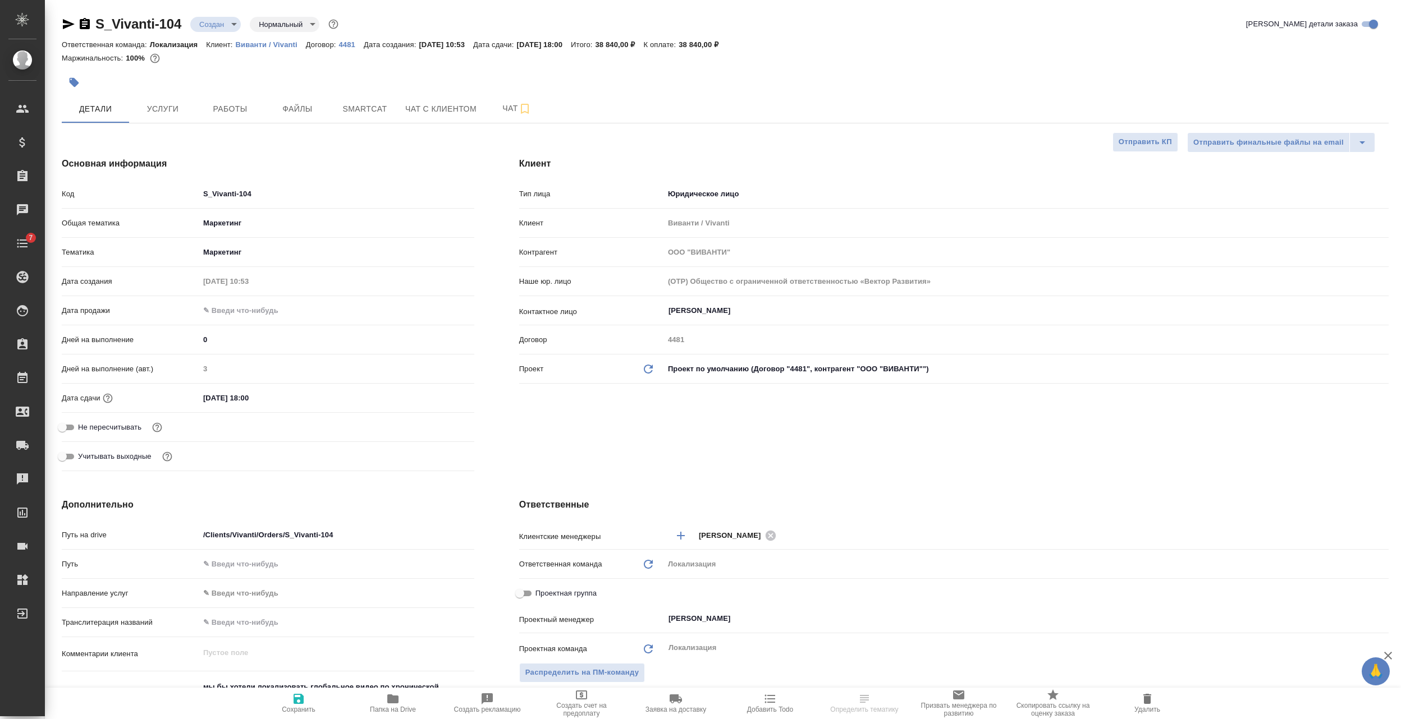
type textarea "x"
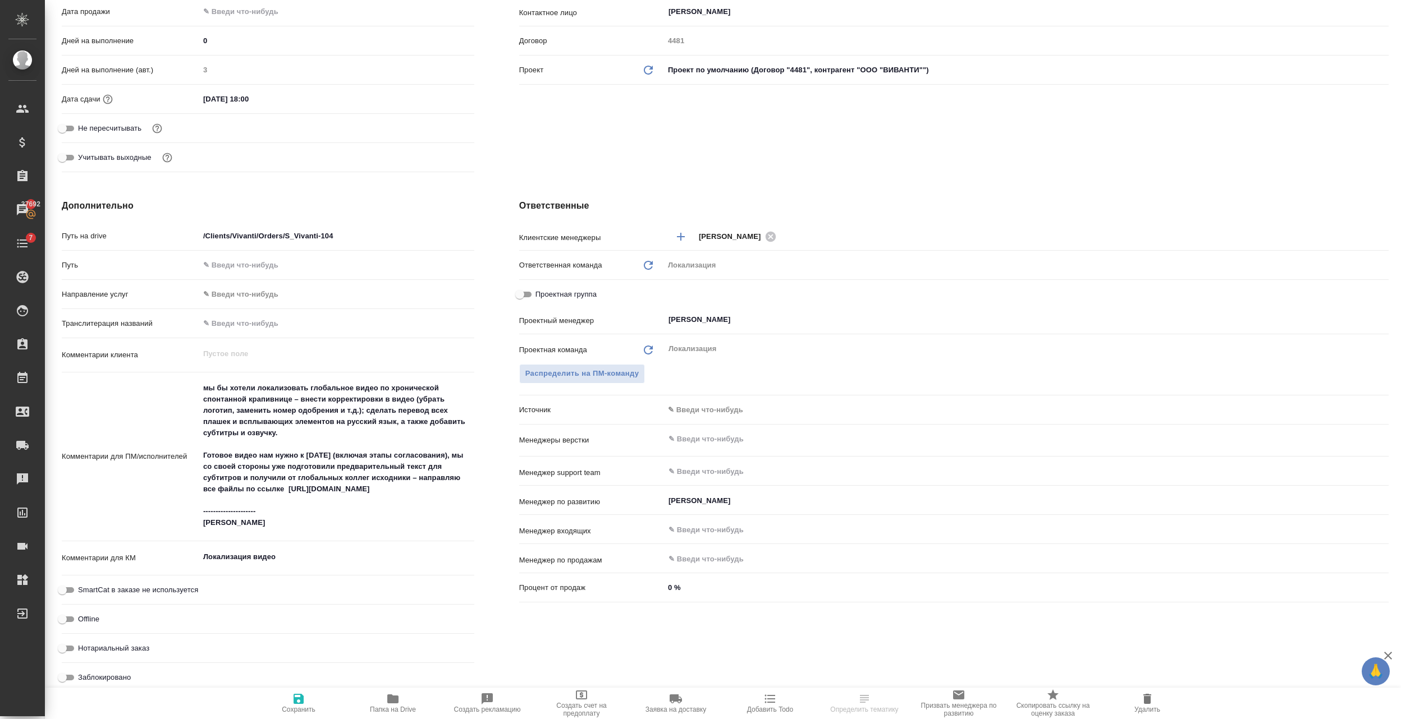
scroll to position [541, 0]
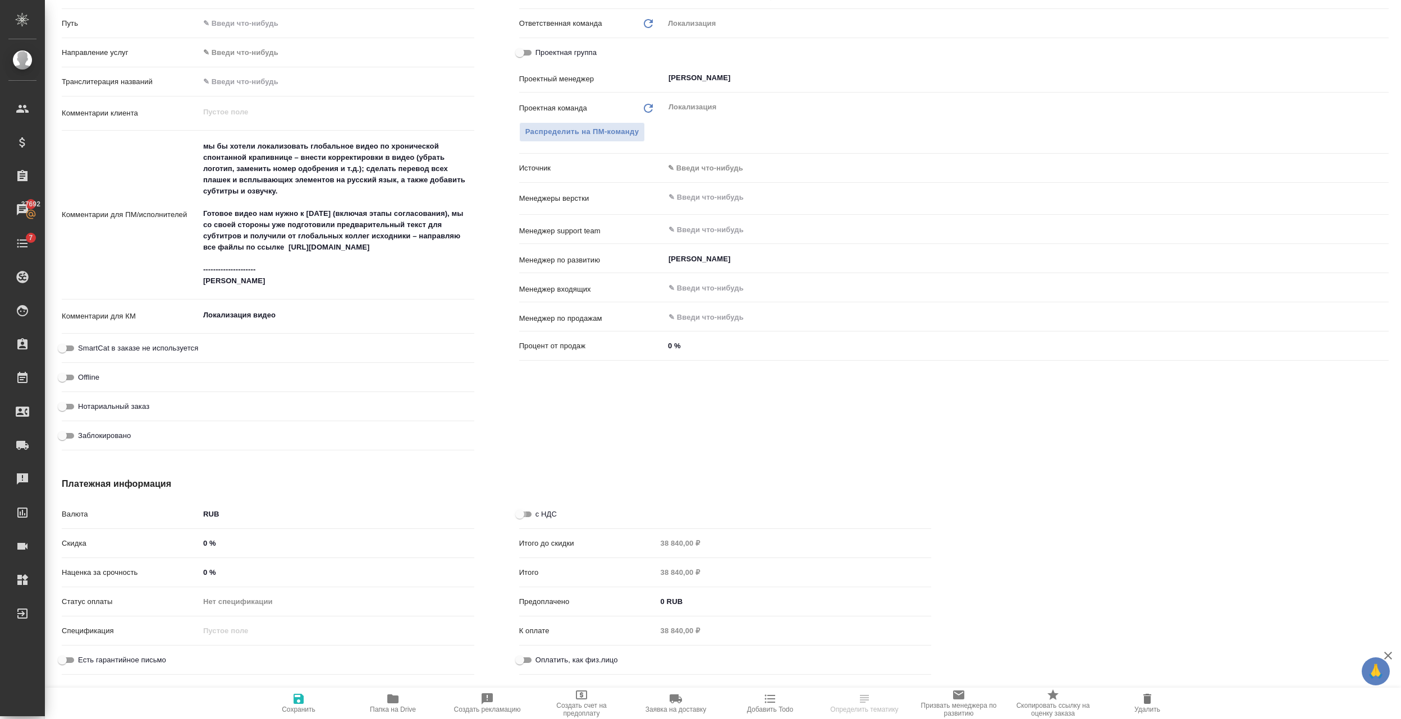
click at [526, 510] on input "с НДС" at bounding box center [519, 514] width 40 height 13
checkbox input "true"
type textarea "x"
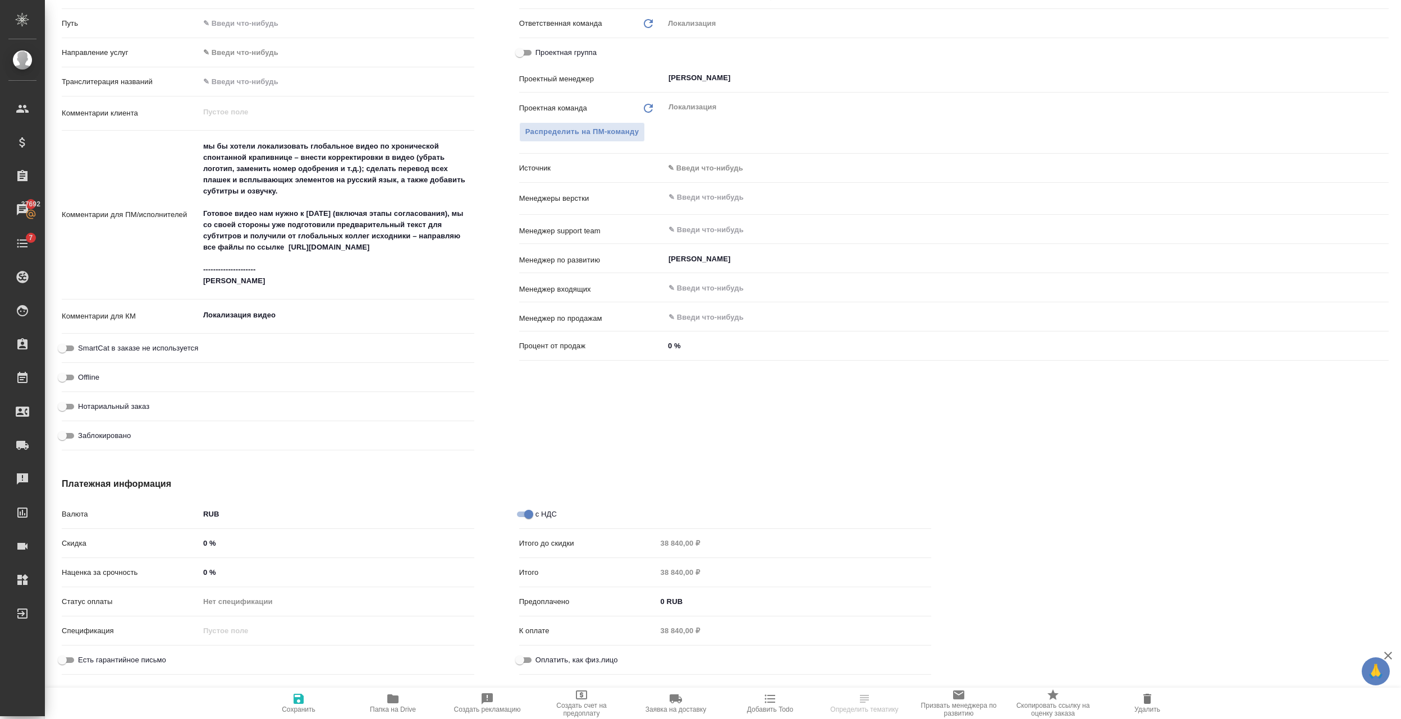
click at [301, 695] on icon "button" at bounding box center [299, 699] width 10 height 10
type textarea "x"
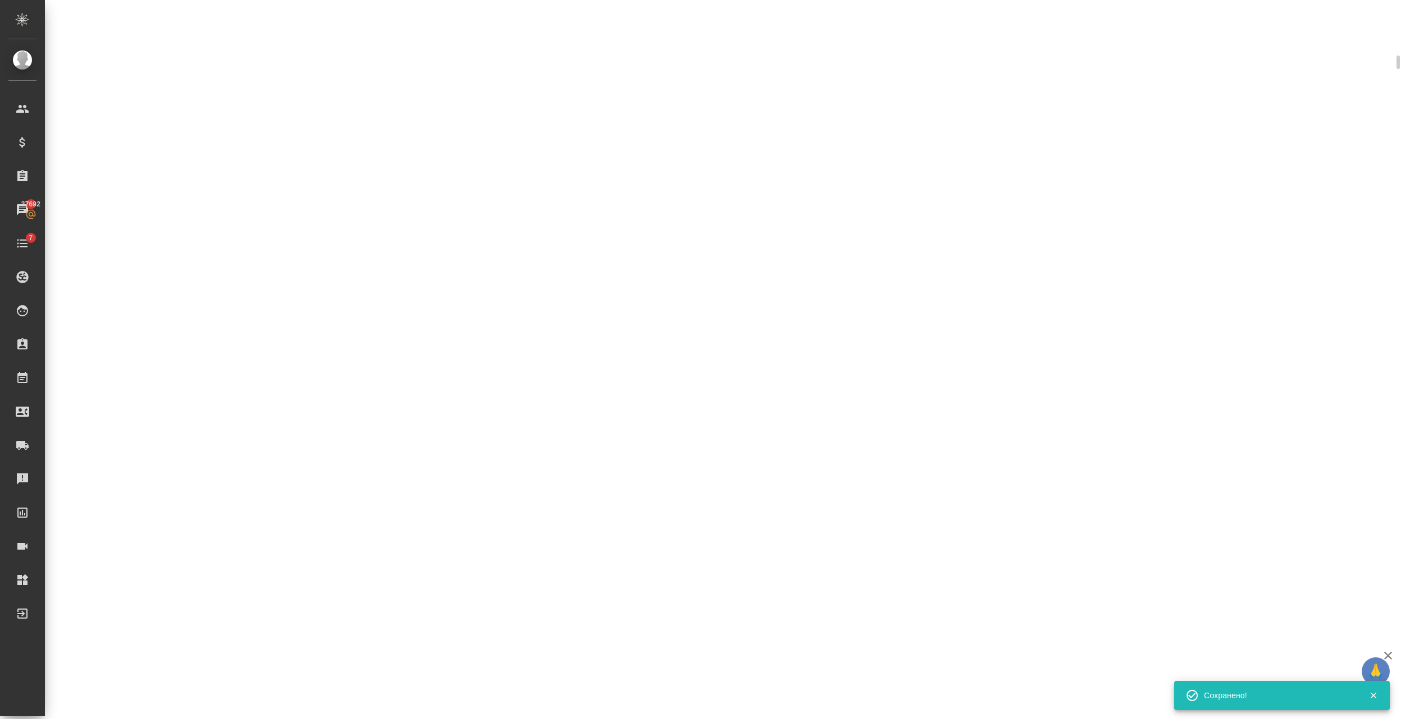
select select "RU"
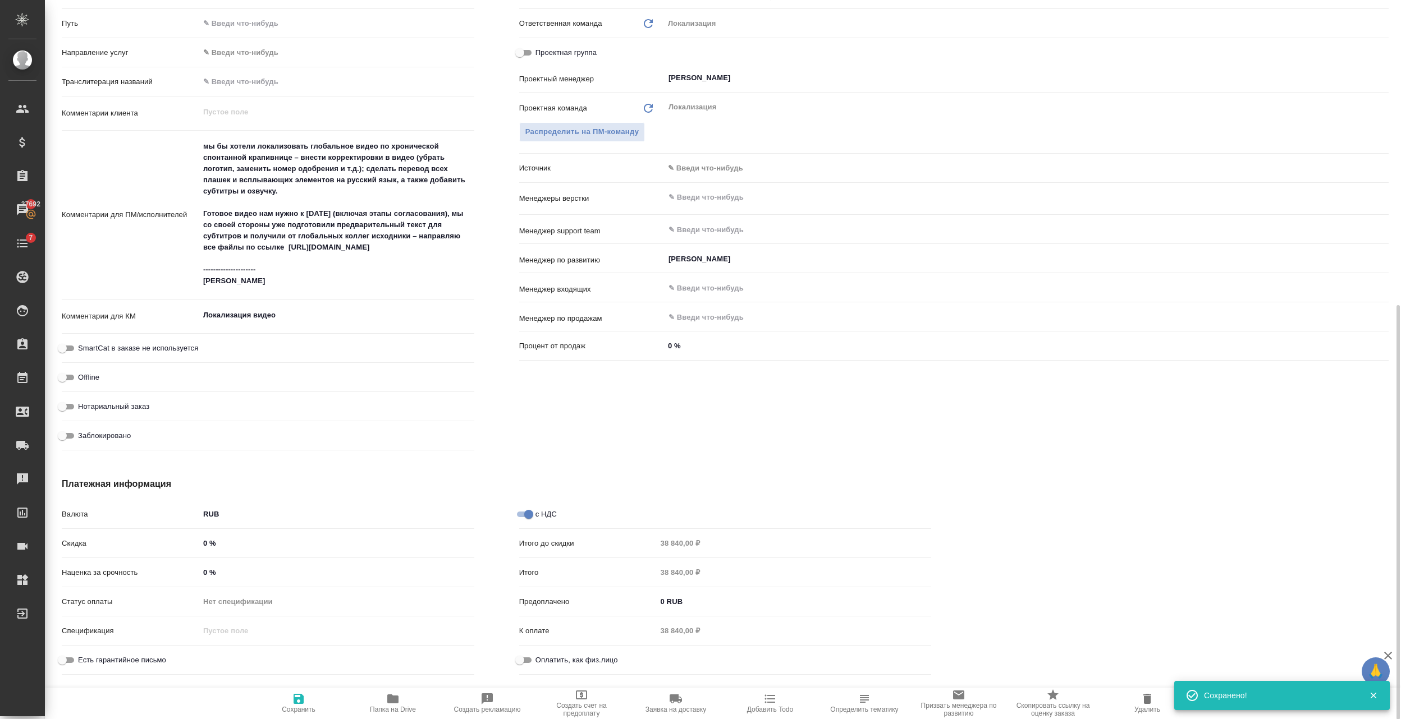
type textarea "x"
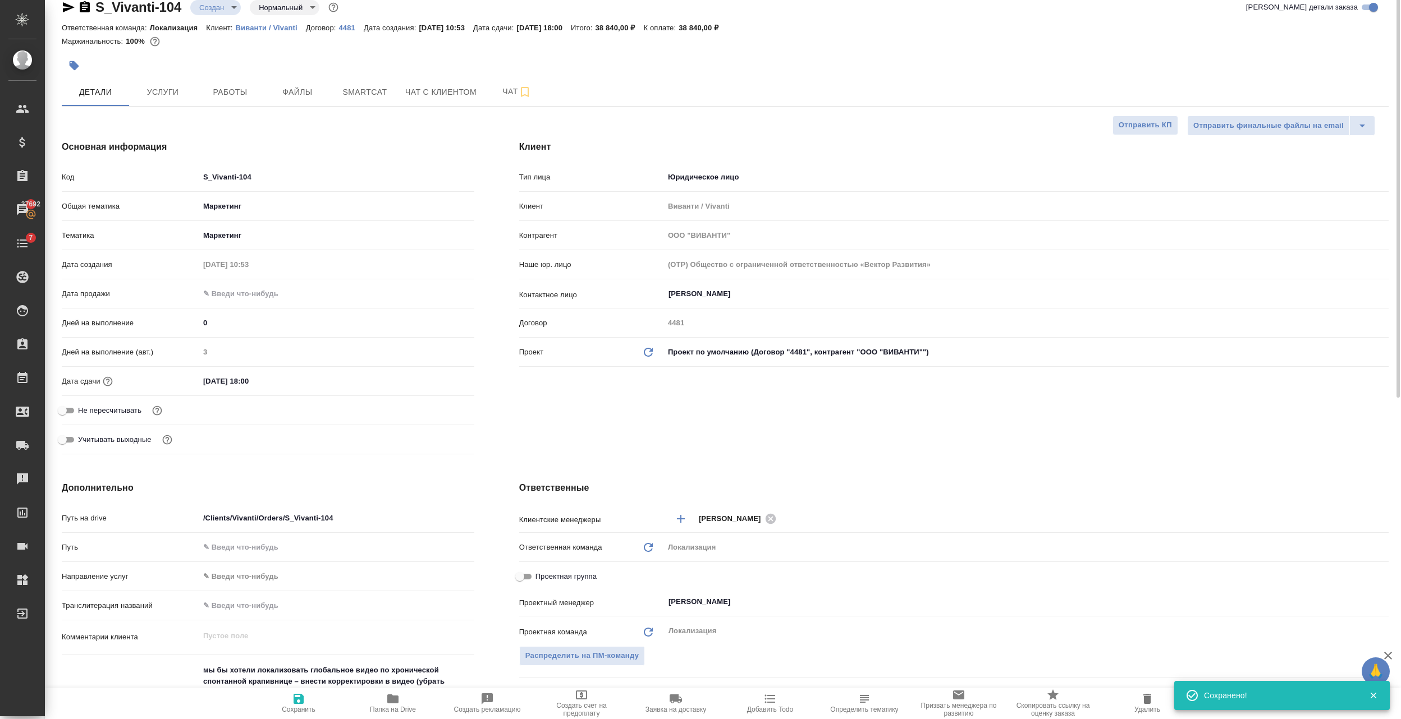
scroll to position [0, 0]
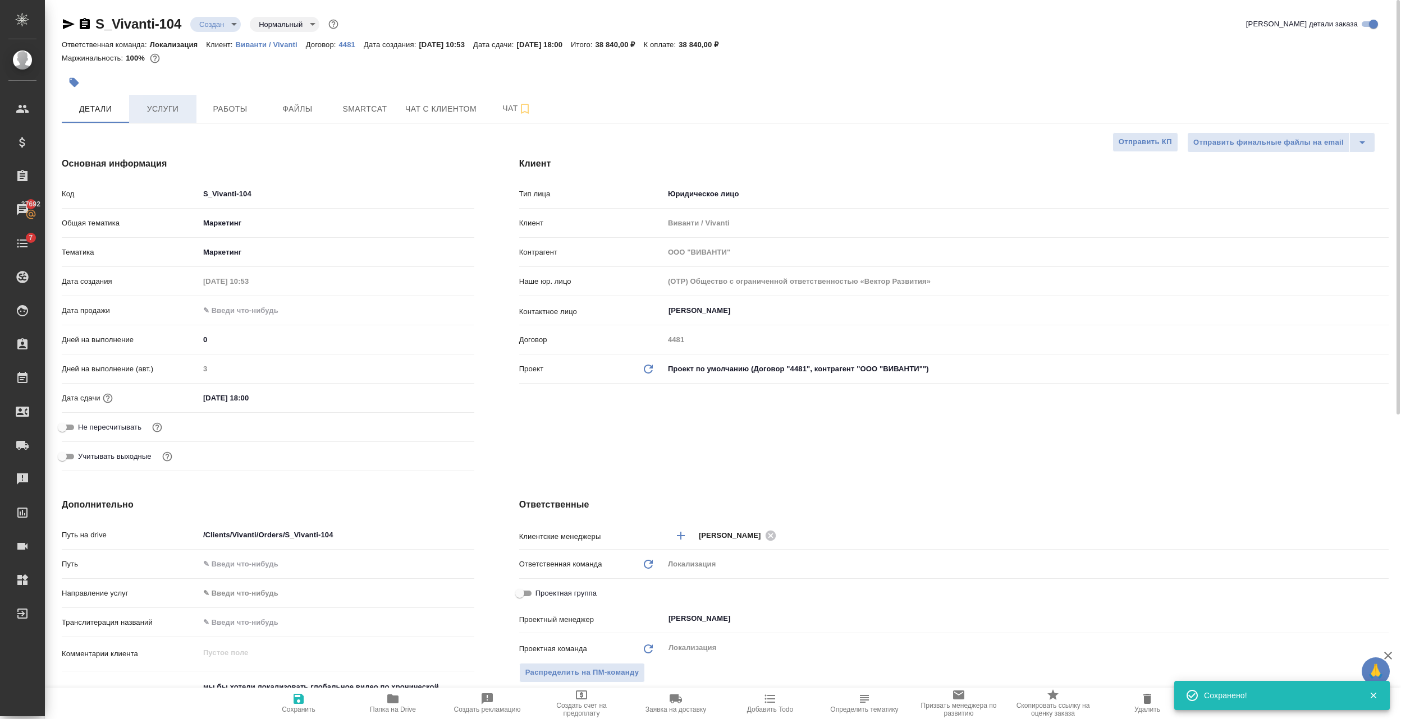
click at [164, 107] on span "Услуги" at bounding box center [163, 109] width 54 height 14
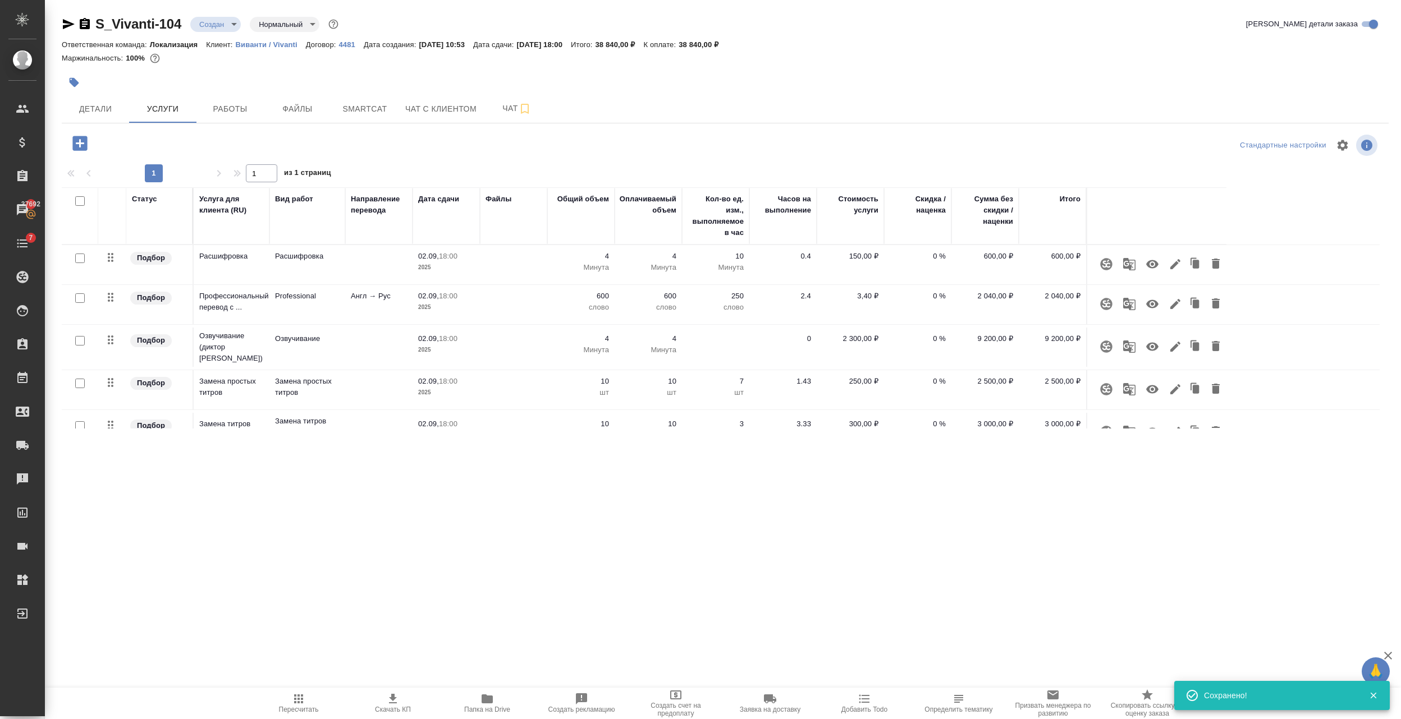
click at [290, 699] on span "Пересчитать" at bounding box center [298, 703] width 81 height 21
